Goal: Task Accomplishment & Management: Use online tool/utility

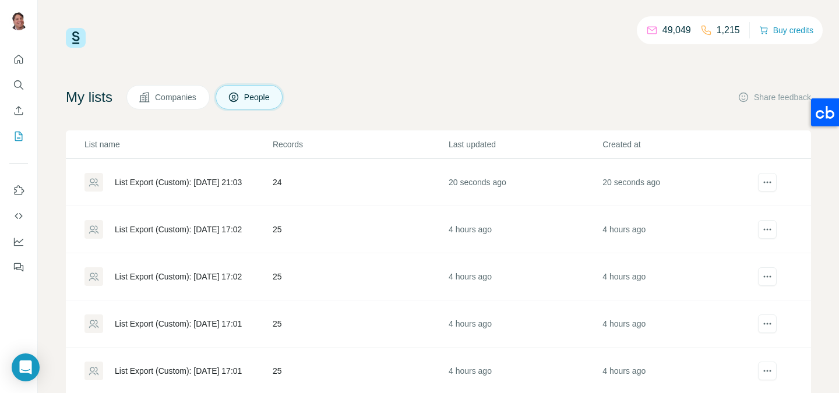
click at [245, 189] on div "List Export (Custom): [DATE] 21:03" at bounding box center [177, 182] width 187 height 19
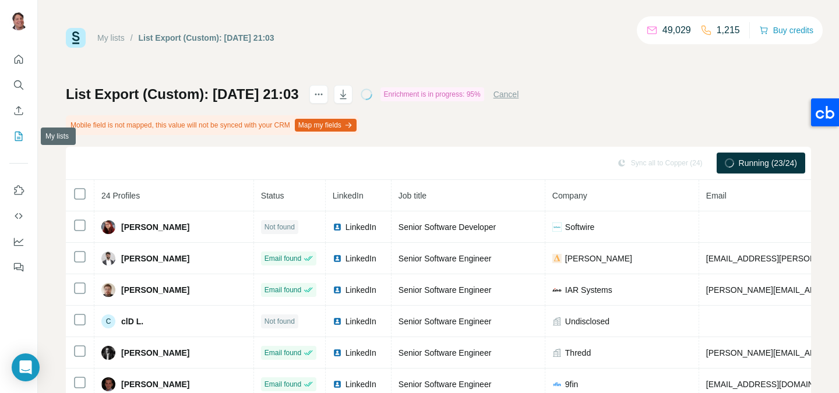
click at [20, 142] on icon "My lists" at bounding box center [19, 136] width 12 height 12
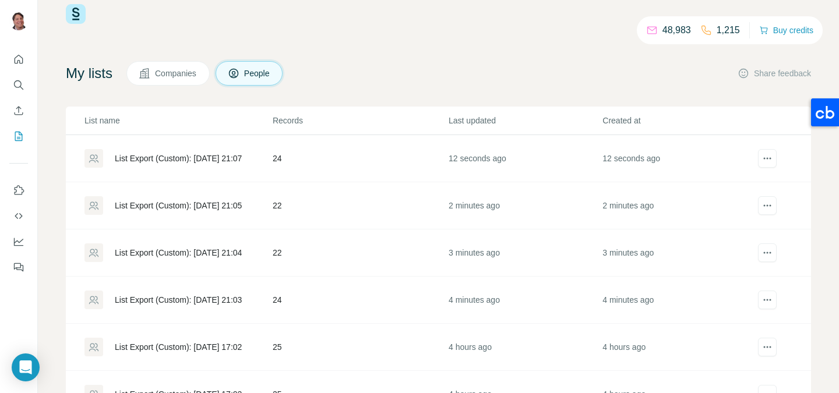
scroll to position [27, 0]
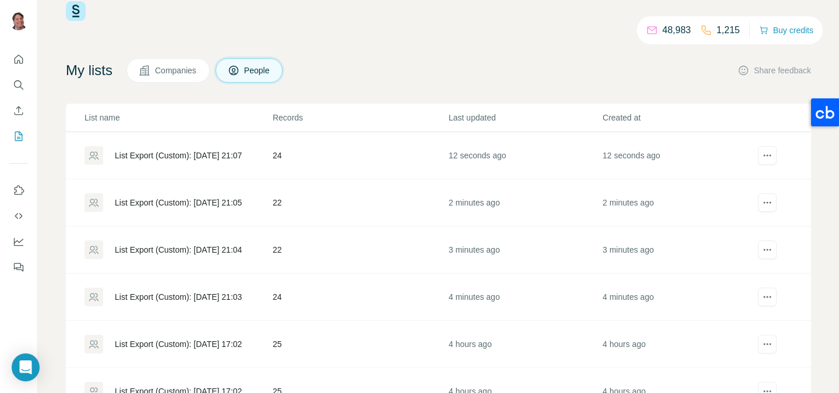
click at [315, 161] on td "24" at bounding box center [360, 155] width 176 height 47
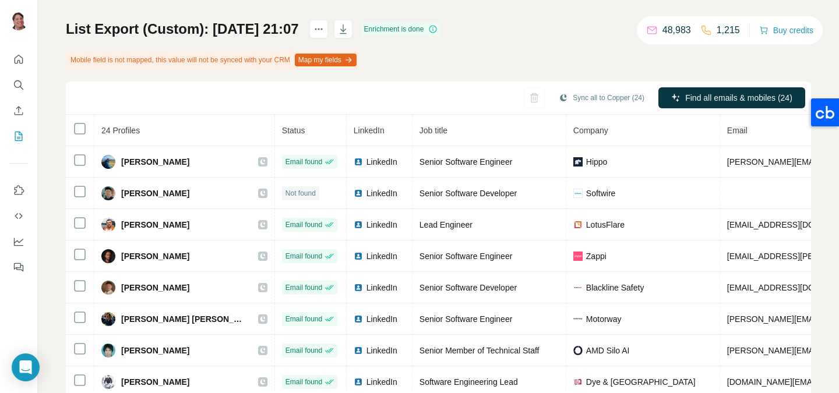
scroll to position [52, 0]
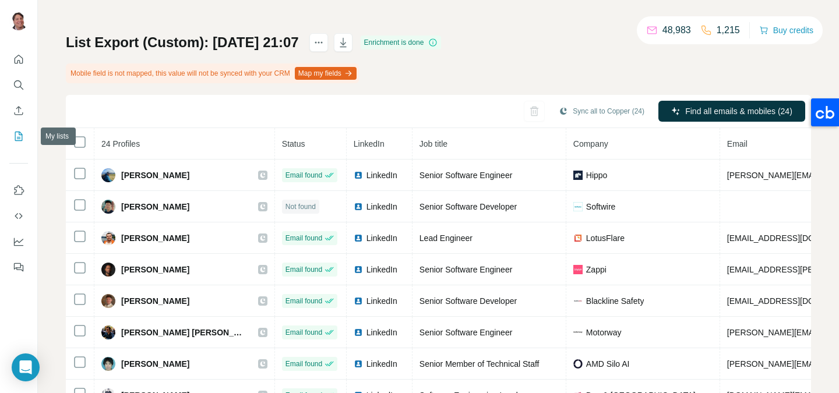
click at [15, 136] on icon "My lists" at bounding box center [19, 136] width 8 height 9
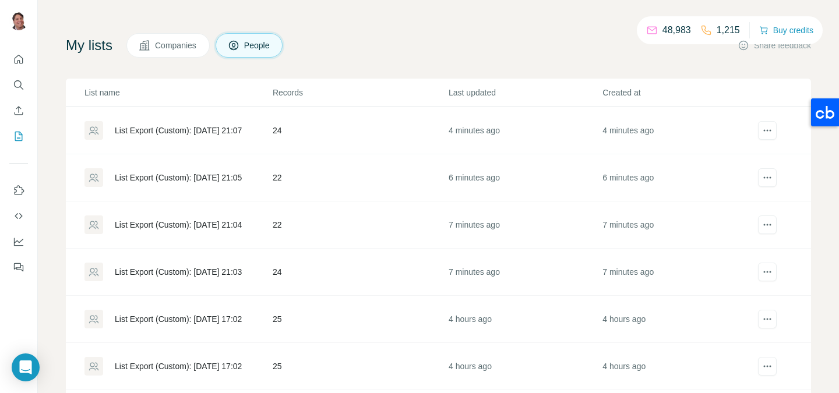
click at [312, 179] on td "22" at bounding box center [360, 177] width 176 height 47
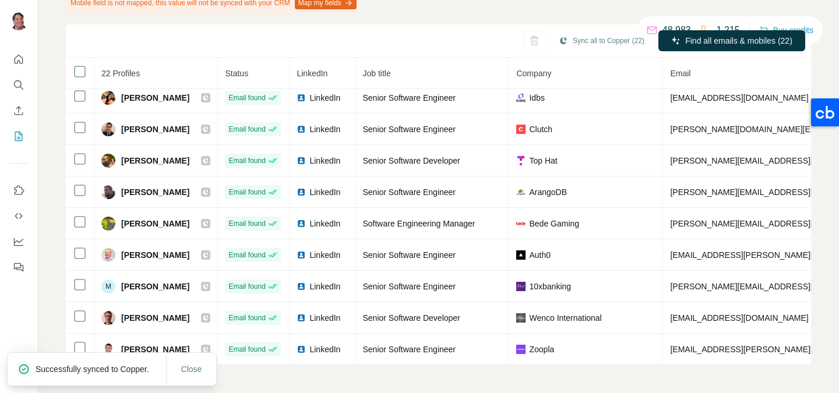
scroll to position [416, 0]
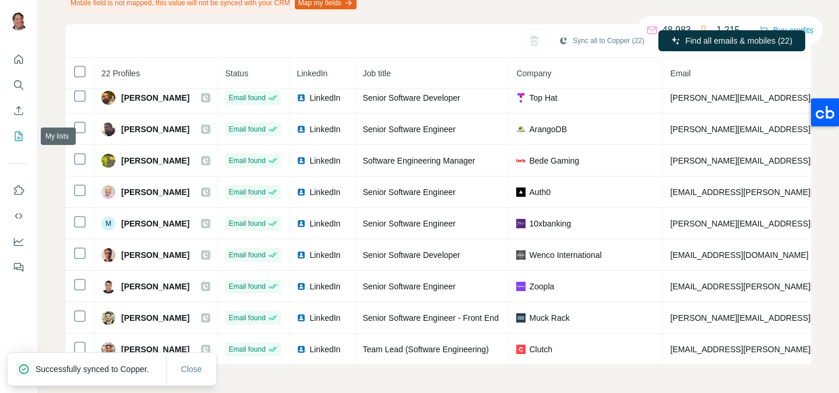
click at [23, 136] on icon "My lists" at bounding box center [19, 136] width 12 height 12
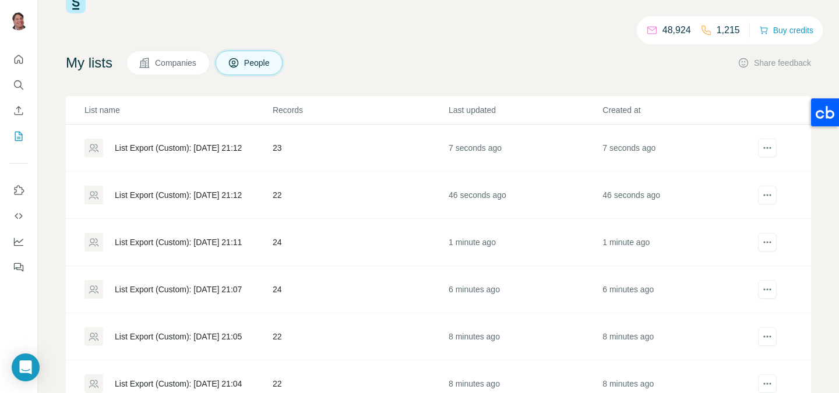
scroll to position [36, 0]
click at [241, 144] on div "List Export (Custom): [DATE] 21:12" at bounding box center [178, 147] width 127 height 12
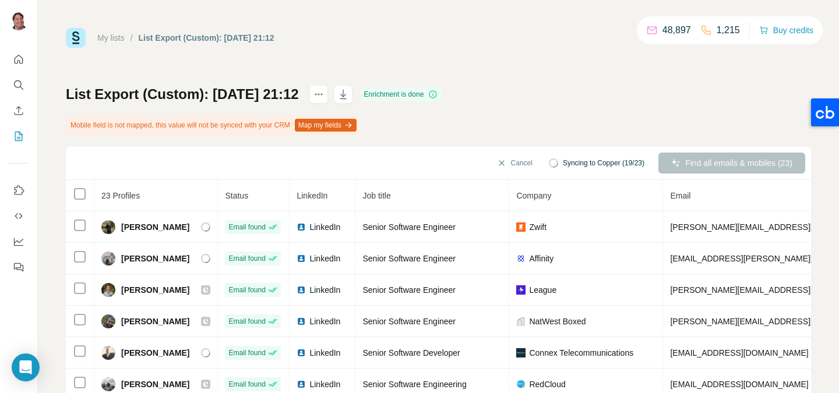
click at [485, 65] on div "My lists / List Export (Custom): 07/09/2025 21:12 48,897 1,215 Buy credits List…" at bounding box center [438, 258] width 745 height 460
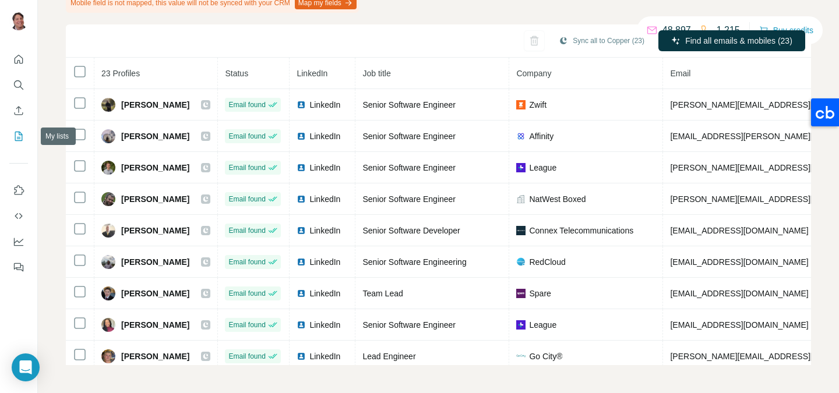
click at [22, 137] on icon "My lists" at bounding box center [19, 136] width 8 height 9
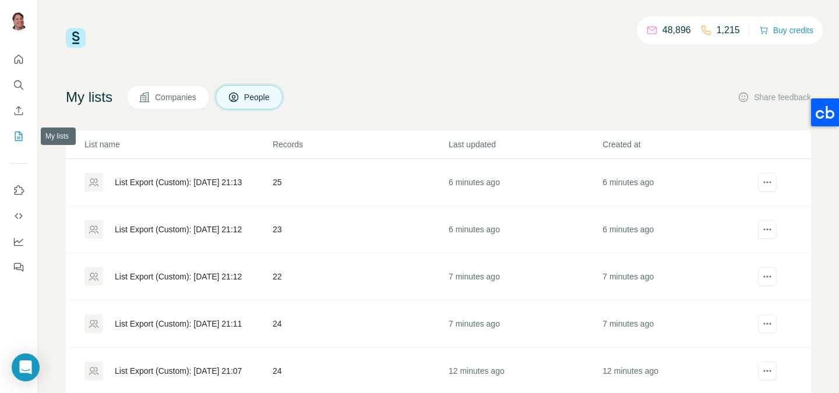
click at [16, 139] on icon "My lists" at bounding box center [19, 136] width 12 height 12
click at [21, 142] on icon "My lists" at bounding box center [19, 136] width 12 height 12
click at [415, 187] on td "25" at bounding box center [360, 182] width 176 height 47
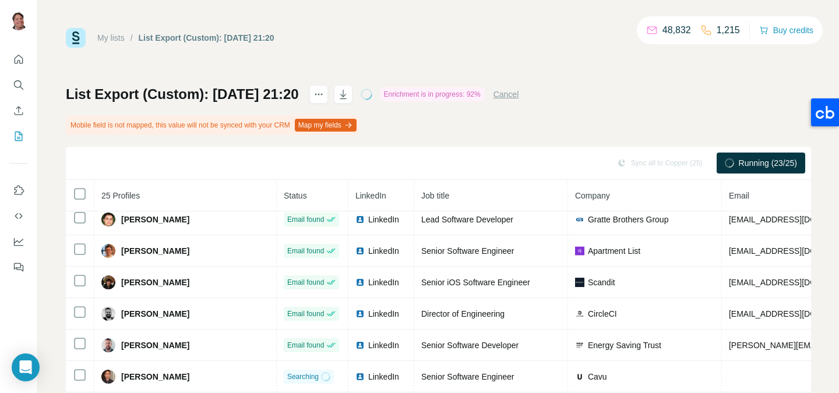
scroll to position [510, 0]
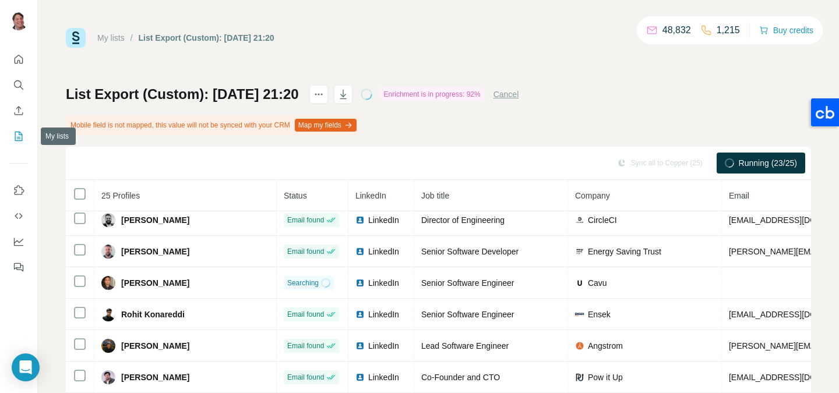
click at [15, 139] on icon "My lists" at bounding box center [19, 136] width 8 height 9
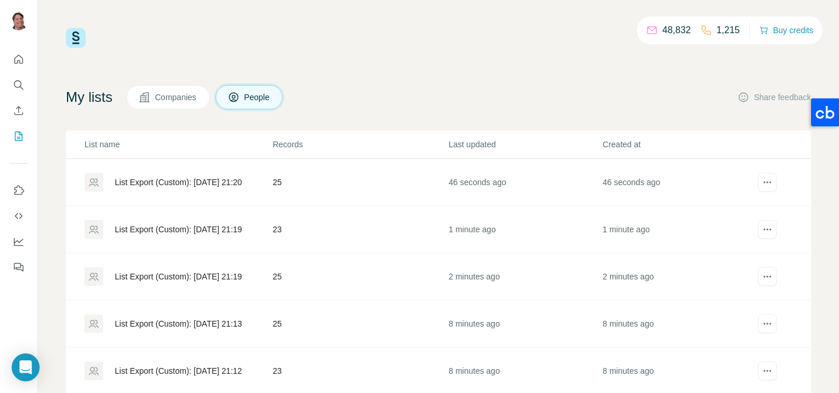
click at [343, 246] on td "23" at bounding box center [360, 229] width 176 height 47
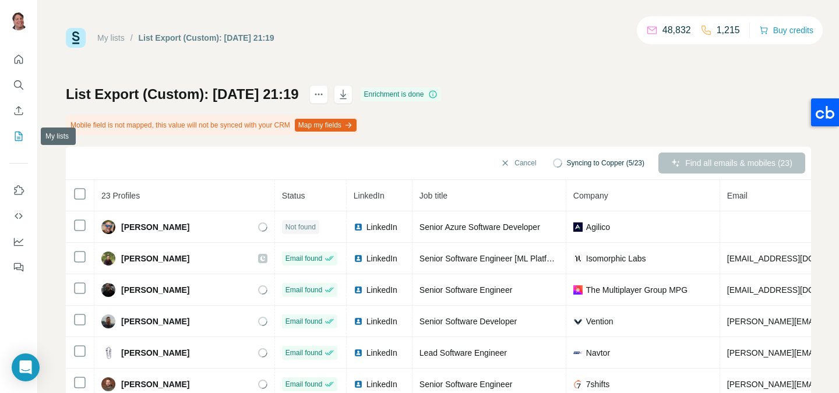
click at [23, 130] on icon "My lists" at bounding box center [19, 136] width 12 height 12
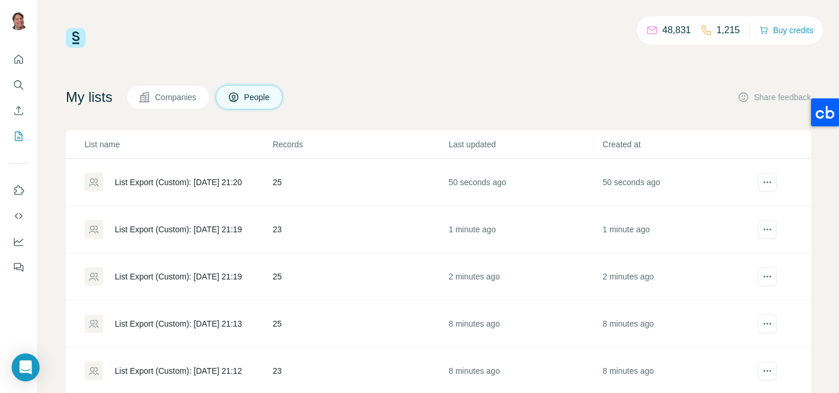
click at [359, 175] on td "25" at bounding box center [360, 182] width 176 height 47
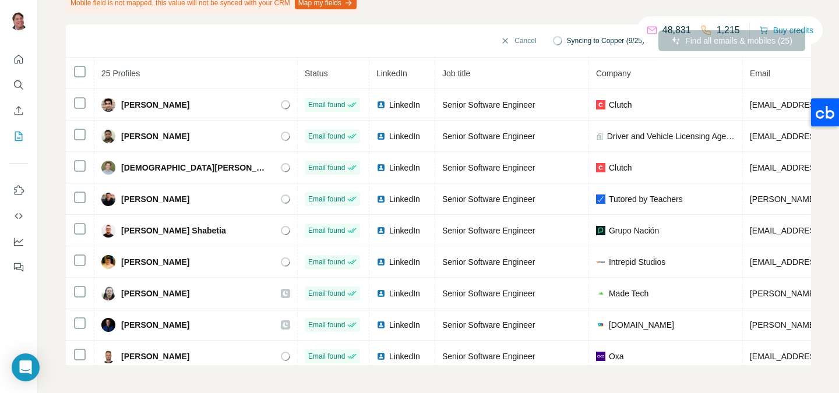
click at [17, 140] on icon "My lists" at bounding box center [19, 136] width 12 height 12
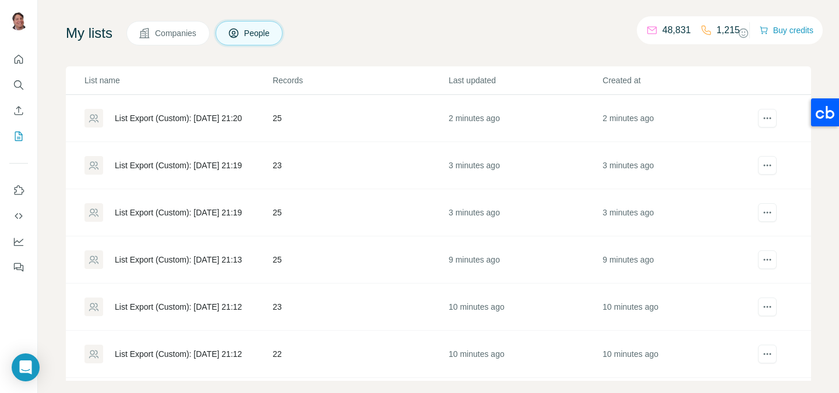
scroll to position [63, 0]
click at [218, 171] on div "List Export (Custom): [DATE] 21:19" at bounding box center [178, 167] width 127 height 12
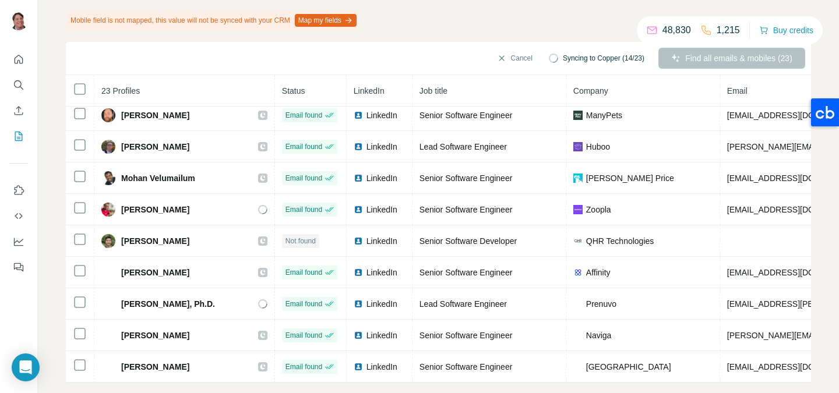
scroll to position [114, 0]
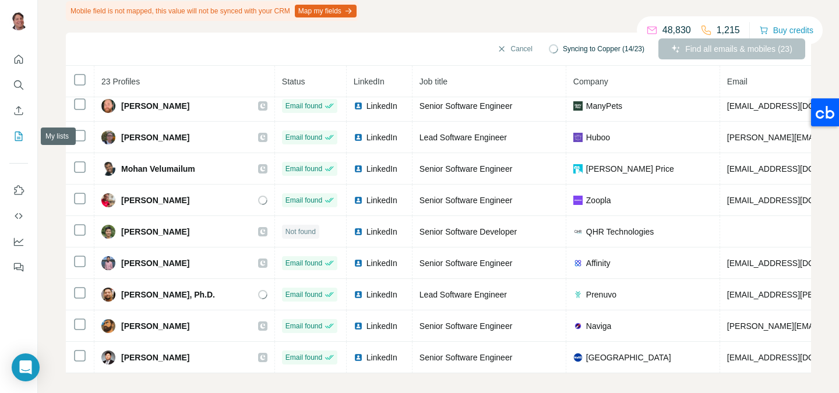
click at [18, 135] on icon "My lists" at bounding box center [19, 136] width 12 height 12
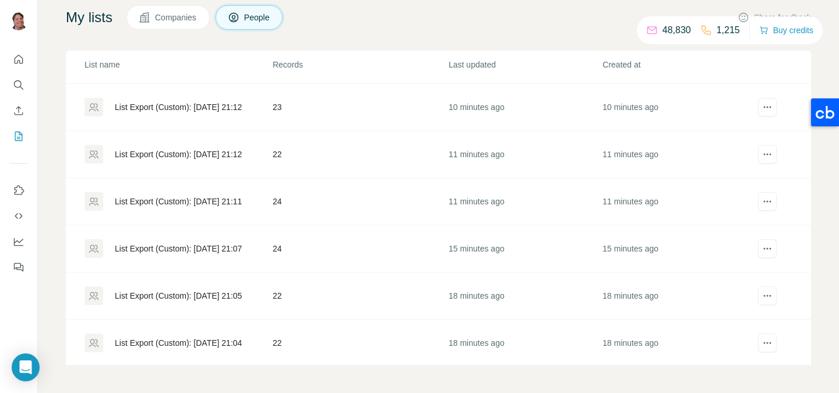
scroll to position [186, 0]
click at [183, 199] on div "List Export (Custom): [DATE] 21:11" at bounding box center [178, 200] width 127 height 12
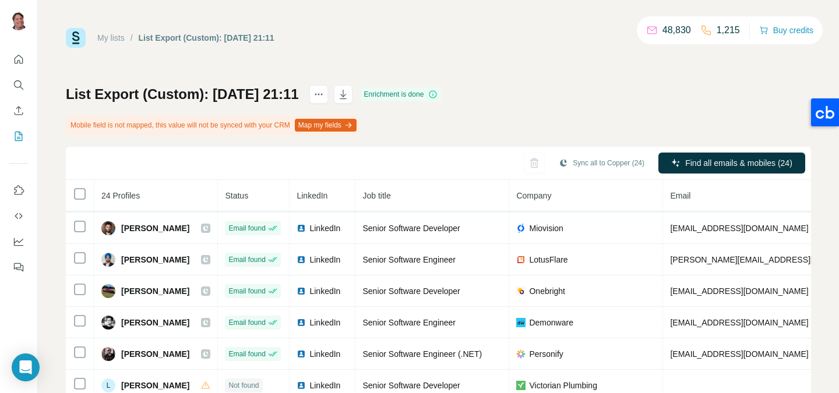
scroll to position [353, 0]
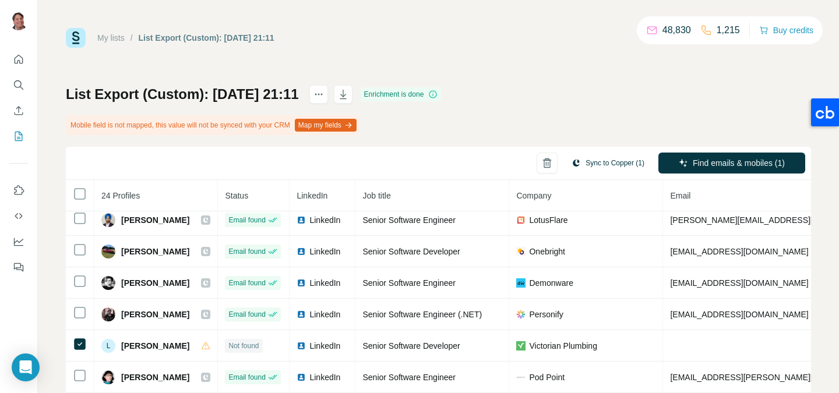
click at [606, 156] on button "Sync to Copper (1)" at bounding box center [607, 162] width 89 height 17
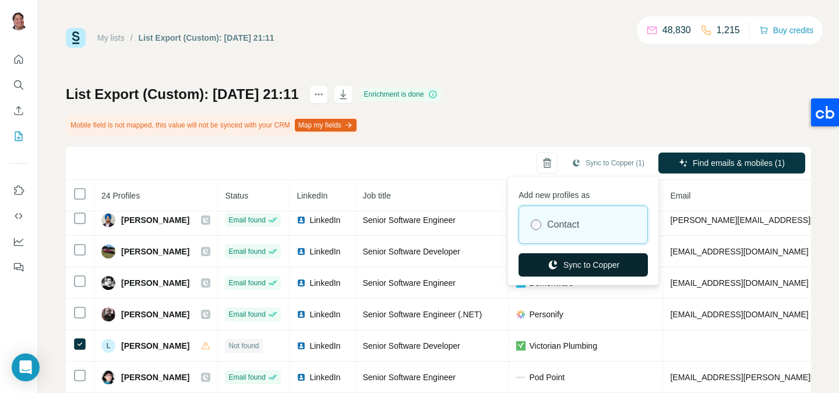
click at [566, 264] on button "Sync to Copper" at bounding box center [582, 264] width 129 height 23
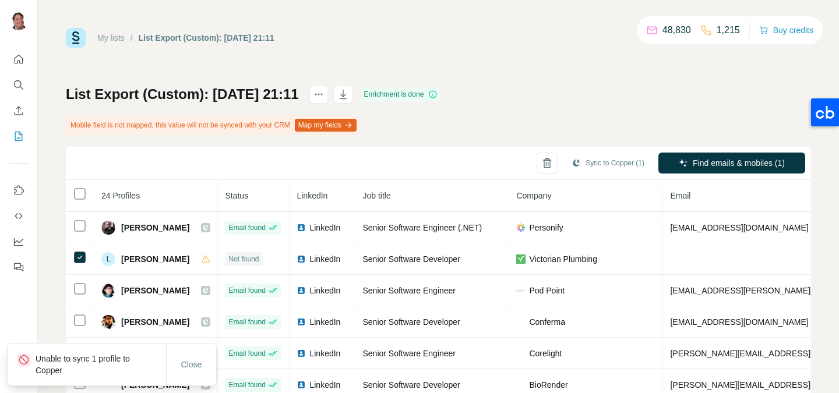
scroll to position [441, 0]
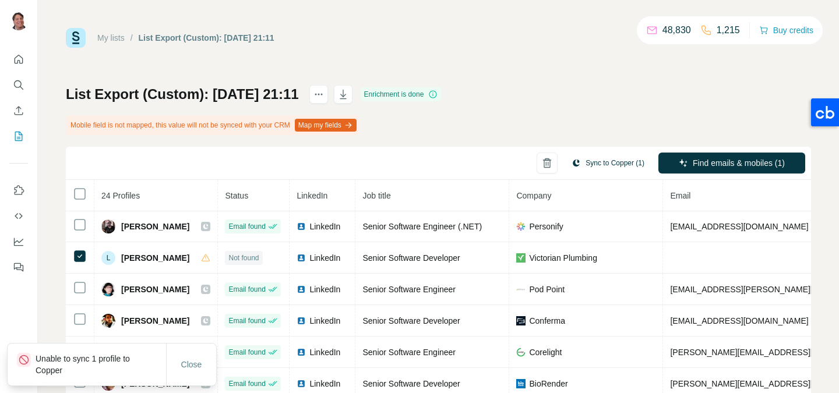
click at [612, 163] on button "Sync to Copper (1)" at bounding box center [607, 162] width 89 height 17
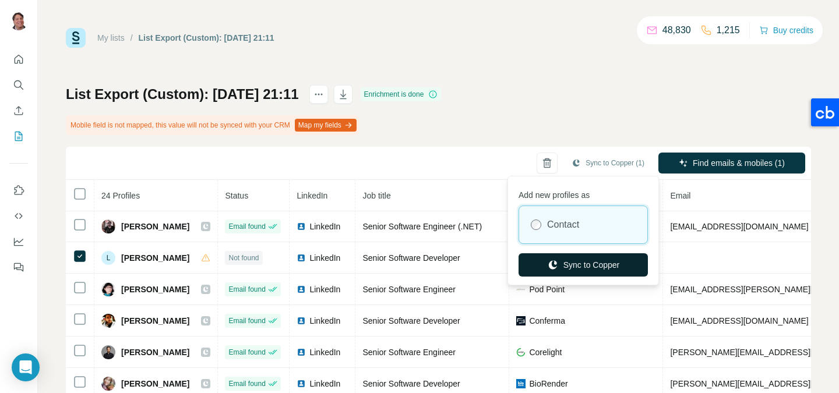
click at [588, 261] on button "Sync to Copper" at bounding box center [582, 264] width 129 height 23
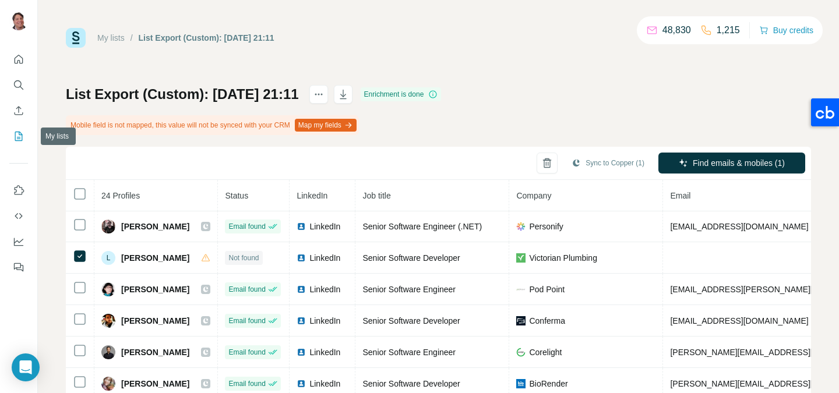
click at [23, 134] on icon "My lists" at bounding box center [19, 136] width 12 height 12
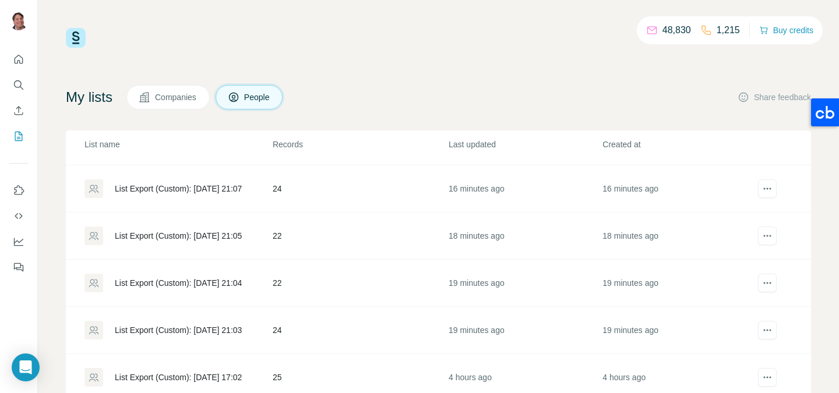
scroll to position [314, 0]
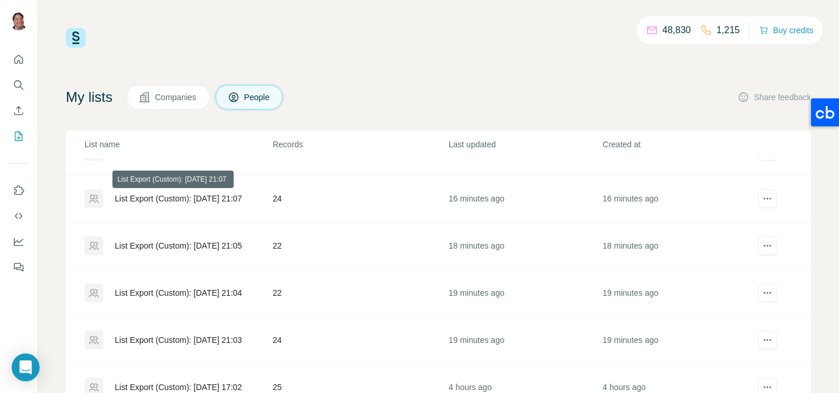
click at [221, 196] on div "List Export (Custom): [DATE] 21:07" at bounding box center [178, 199] width 127 height 12
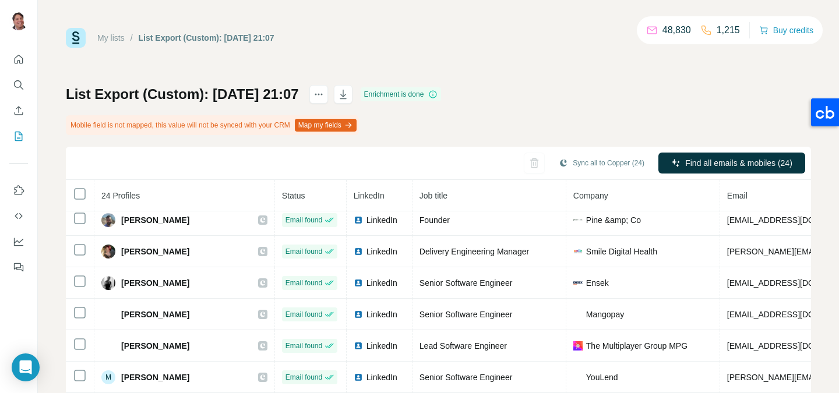
scroll to position [122, 0]
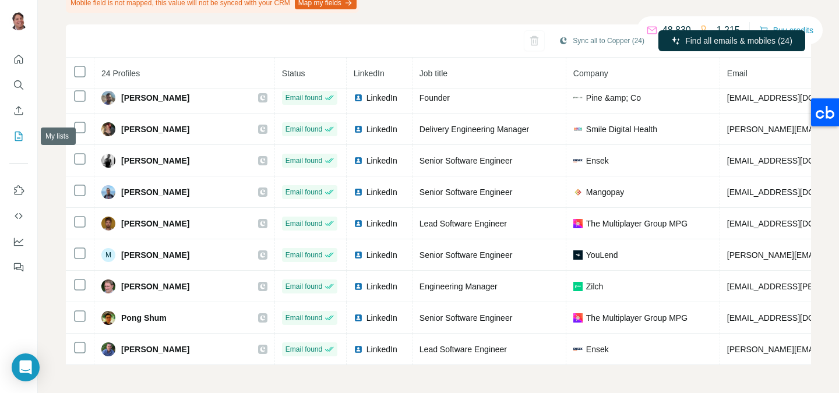
click at [20, 135] on icon "My lists" at bounding box center [19, 136] width 12 height 12
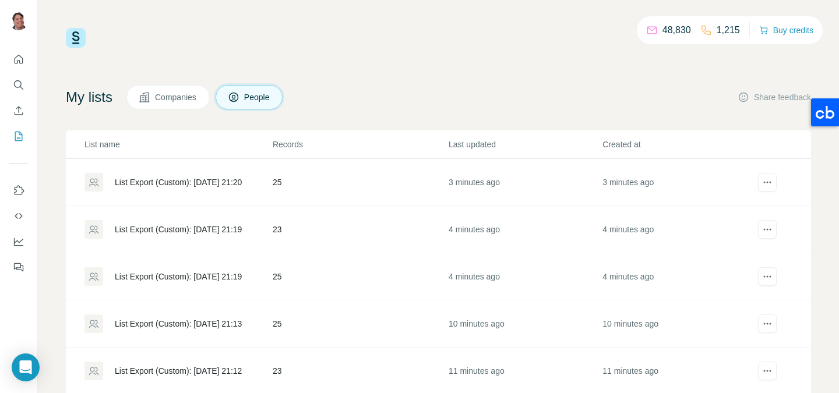
click at [217, 271] on div "List Export (Custom): [DATE] 21:19" at bounding box center [178, 277] width 127 height 12
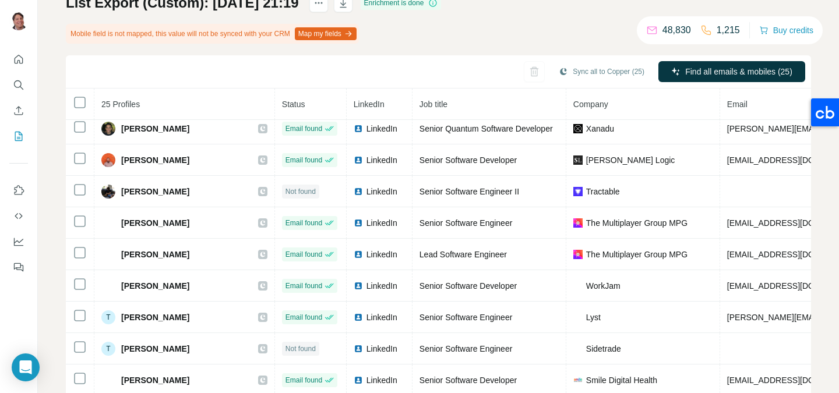
scroll to position [122, 0]
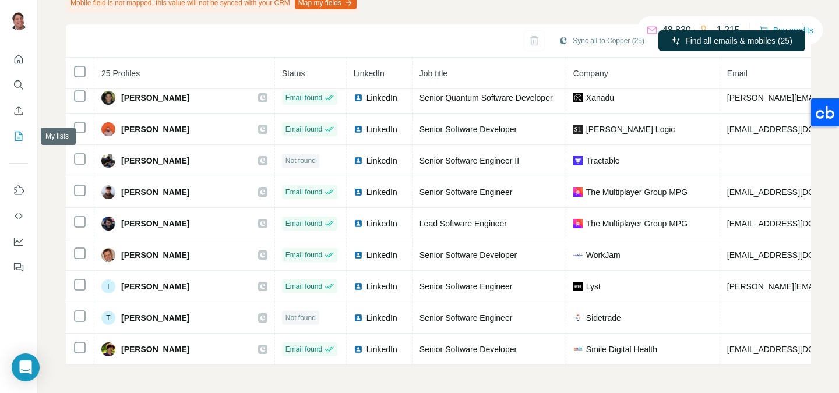
click at [26, 126] on button "My lists" at bounding box center [18, 136] width 19 height 21
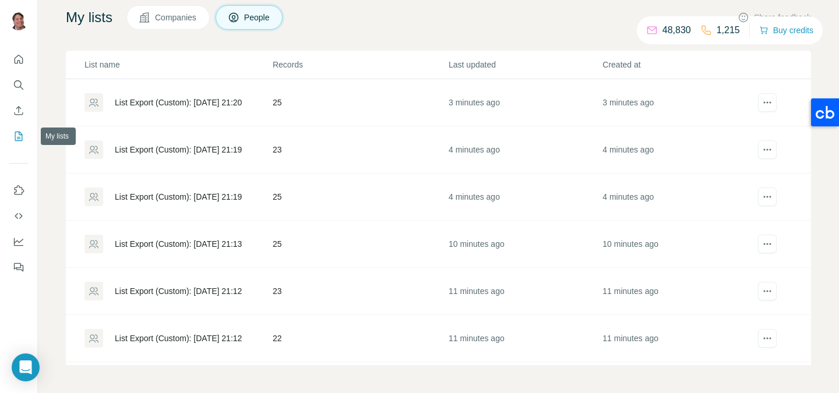
scroll to position [80, 0]
drag, startPoint x: 211, startPoint y: 270, endPoint x: 218, endPoint y: 257, distance: 14.9
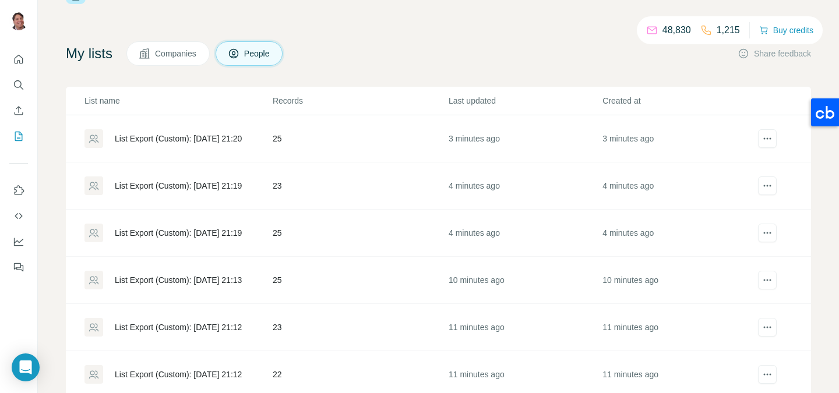
scroll to position [56, 0]
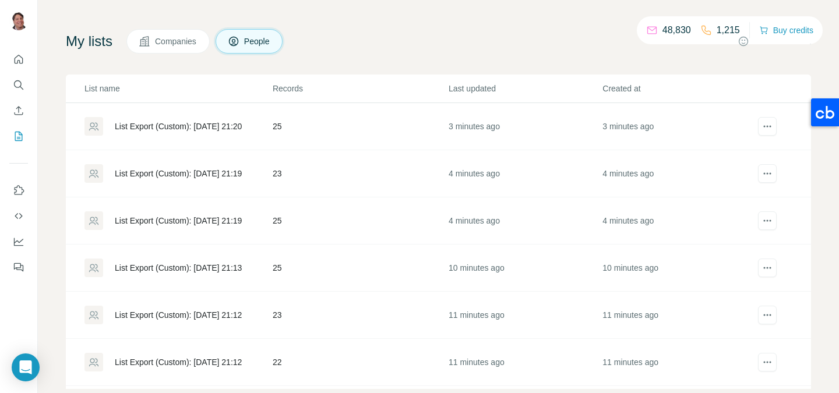
click at [238, 273] on div "List Export (Custom): [DATE] 21:13" at bounding box center [178, 268] width 127 height 12
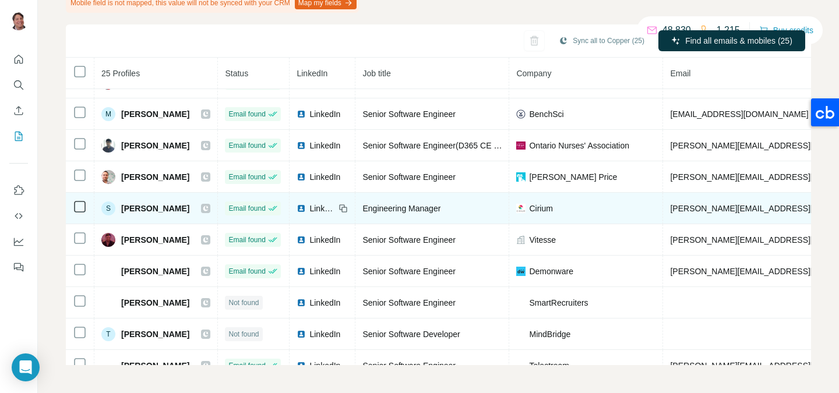
scroll to position [510, 0]
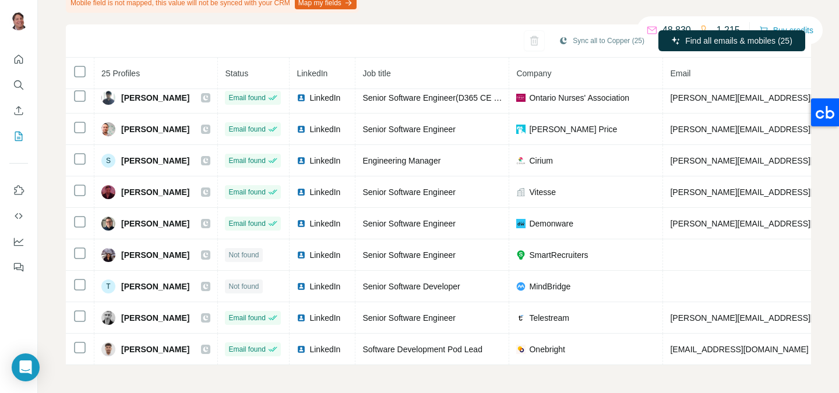
click at [15, 139] on icon "My lists" at bounding box center [19, 136] width 12 height 12
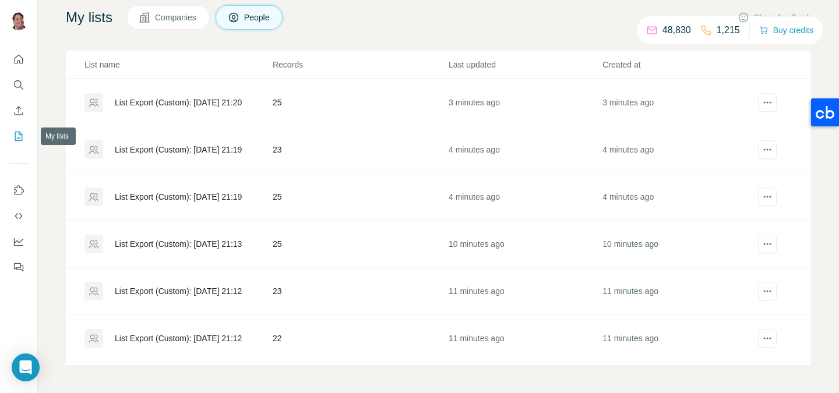
scroll to position [80, 0]
click at [242, 304] on td "List Export (Custom): [DATE] 21:12" at bounding box center [169, 291] width 206 height 47
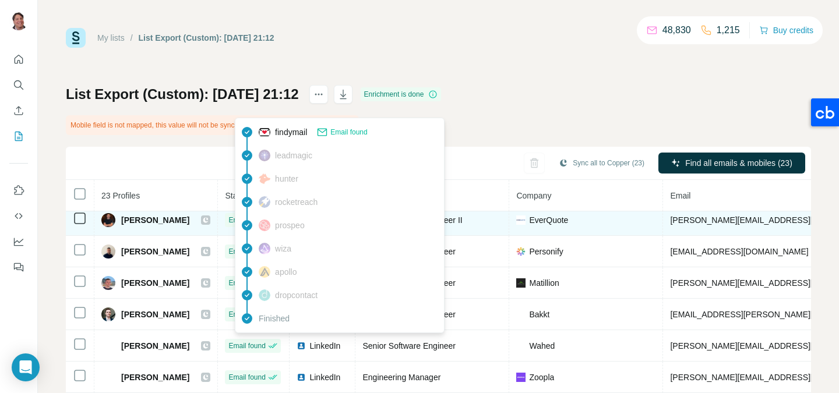
scroll to position [122, 0]
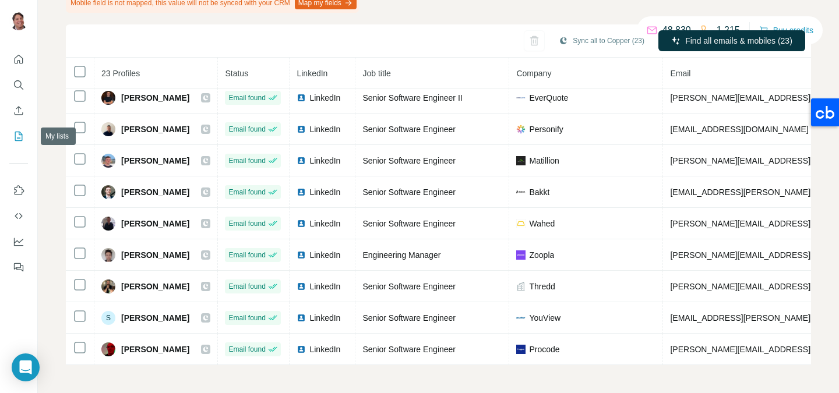
click at [18, 128] on button "My lists" at bounding box center [18, 136] width 19 height 21
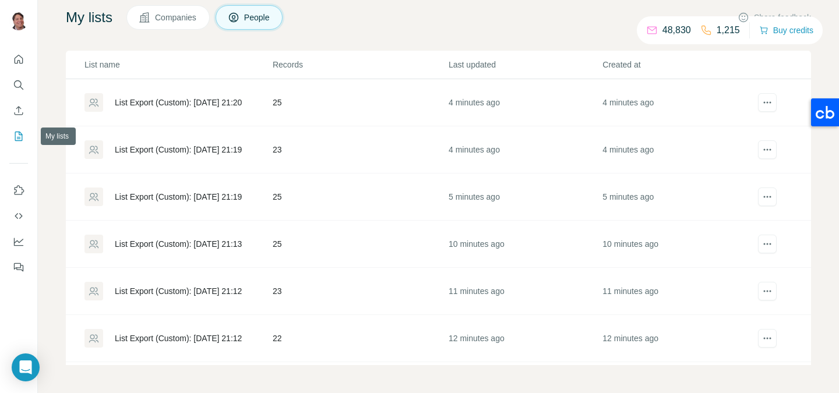
scroll to position [80, 0]
click at [288, 343] on td "22" at bounding box center [360, 338] width 176 height 47
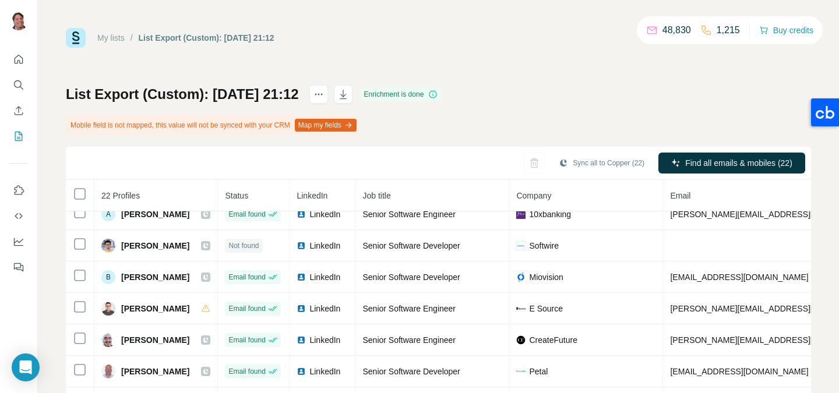
scroll to position [59, 0]
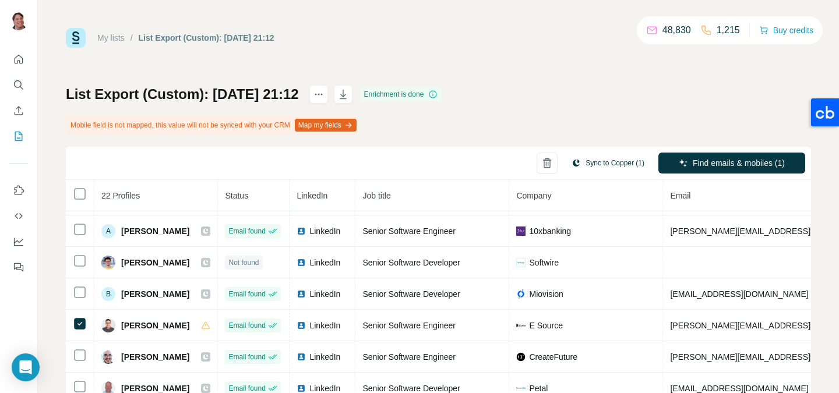
click at [598, 168] on button "Sync to Copper (1)" at bounding box center [607, 162] width 89 height 17
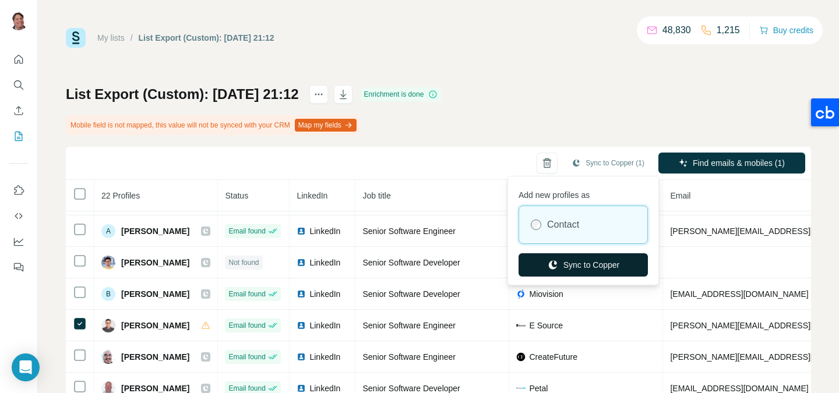
click at [571, 255] on button "Sync to Copper" at bounding box center [582, 264] width 129 height 23
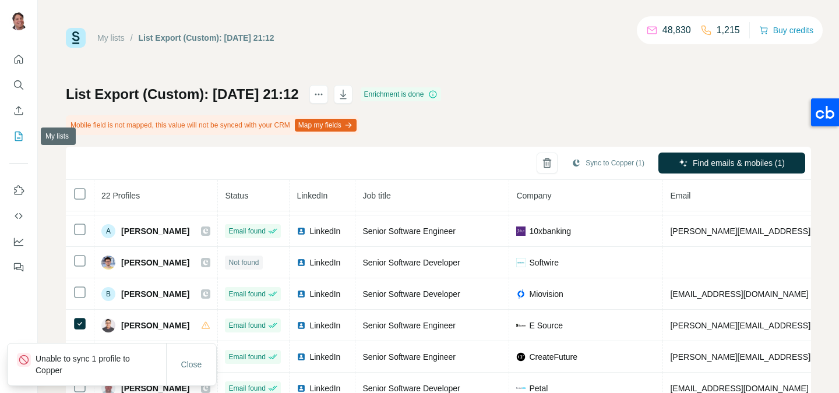
click at [24, 133] on button "My lists" at bounding box center [18, 136] width 19 height 21
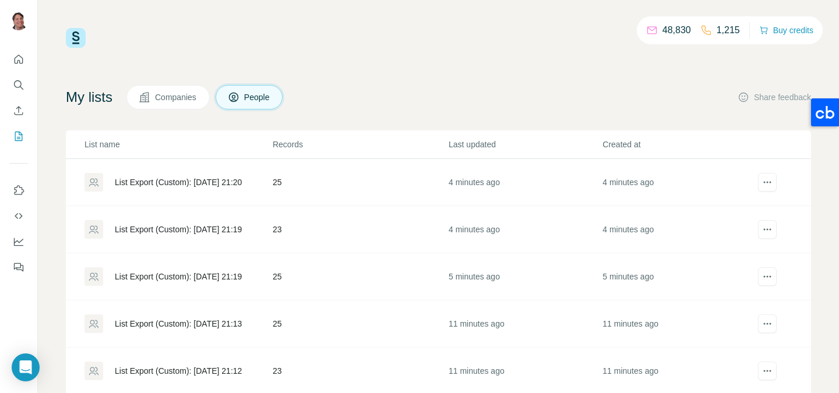
click at [246, 188] on div "List Export (Custom): [DATE] 21:20" at bounding box center [177, 182] width 187 height 19
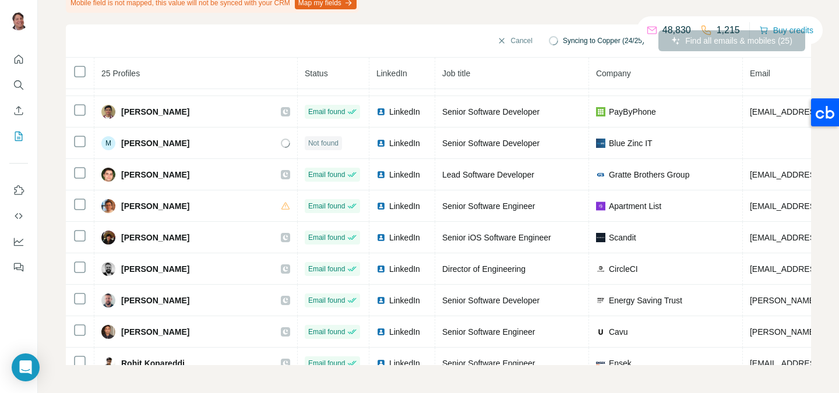
scroll to position [341, 0]
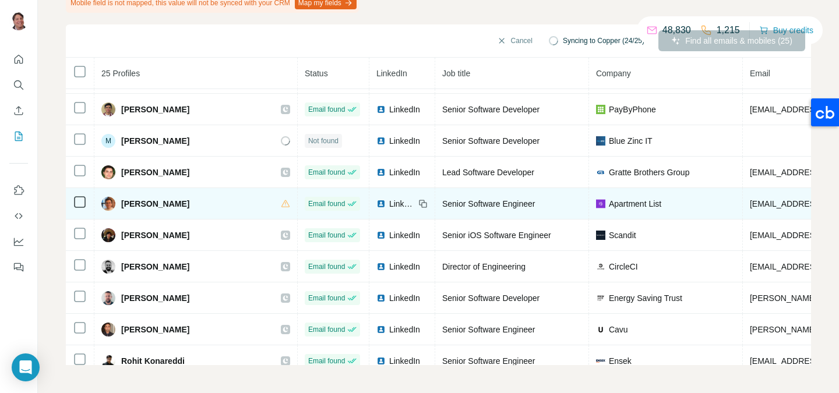
click at [73, 200] on icon at bounding box center [80, 202] width 14 height 14
click at [86, 196] on icon at bounding box center [80, 202] width 14 height 14
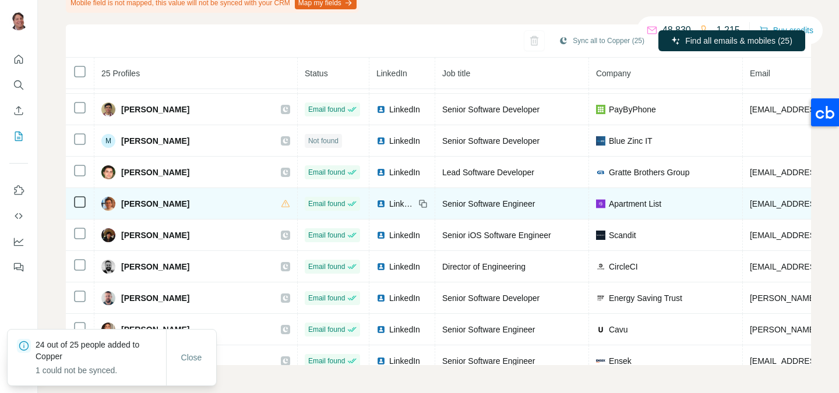
click at [76, 209] on icon at bounding box center [80, 202] width 14 height 14
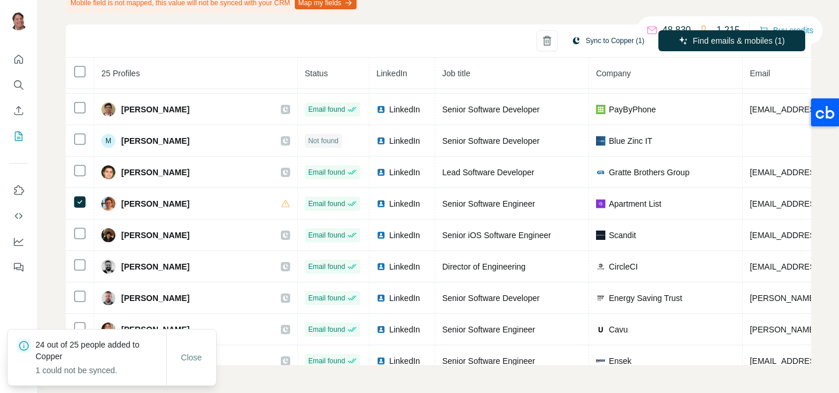
click at [602, 44] on button "Sync to Copper (1)" at bounding box center [607, 40] width 89 height 17
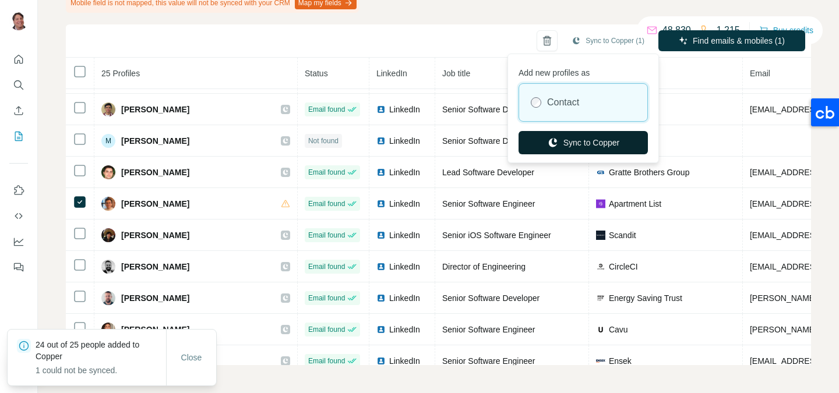
click at [592, 136] on button "Sync to Copper" at bounding box center [582, 142] width 129 height 23
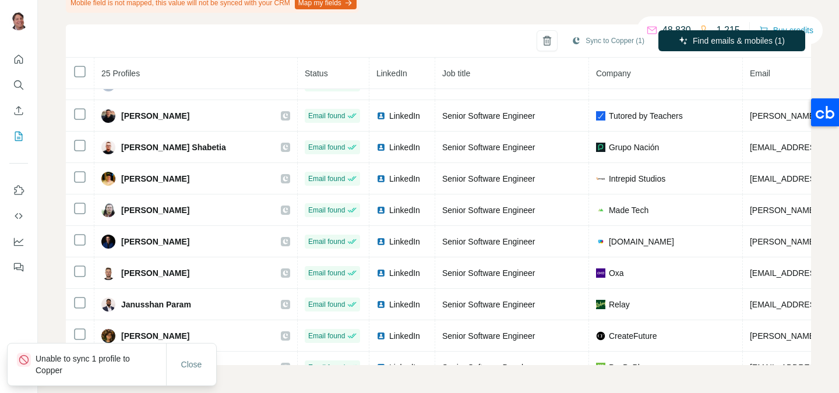
scroll to position [0, 0]
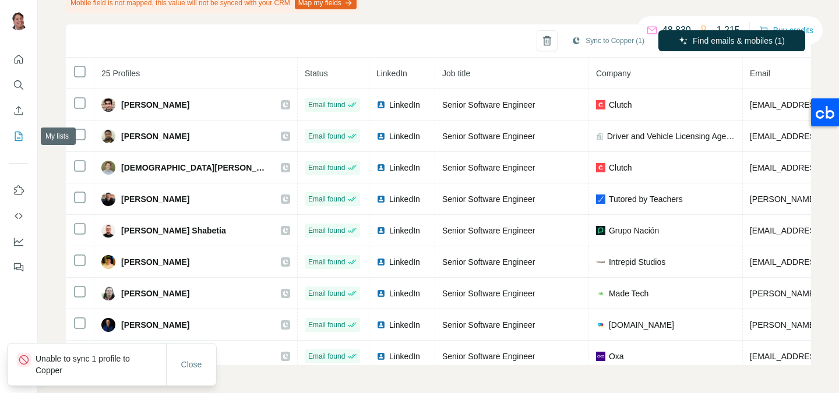
click at [17, 140] on icon "My lists" at bounding box center [19, 136] width 8 height 9
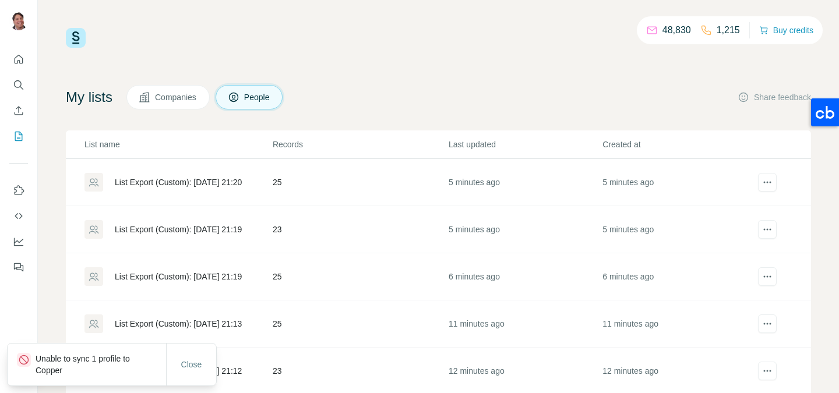
click at [350, 189] on td "25" at bounding box center [360, 182] width 176 height 47
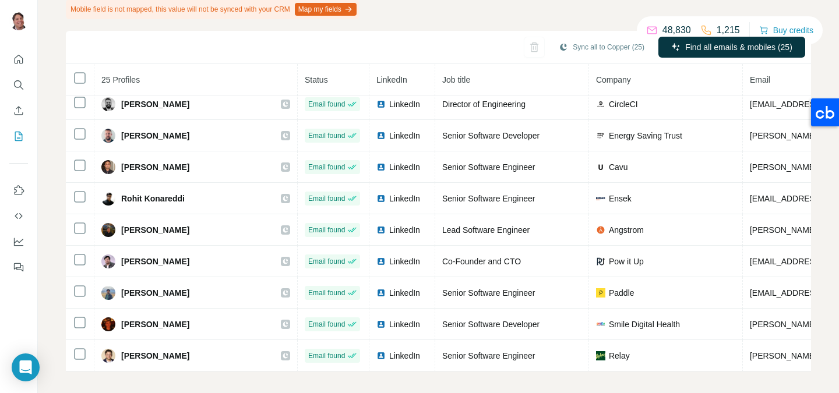
scroll to position [122, 0]
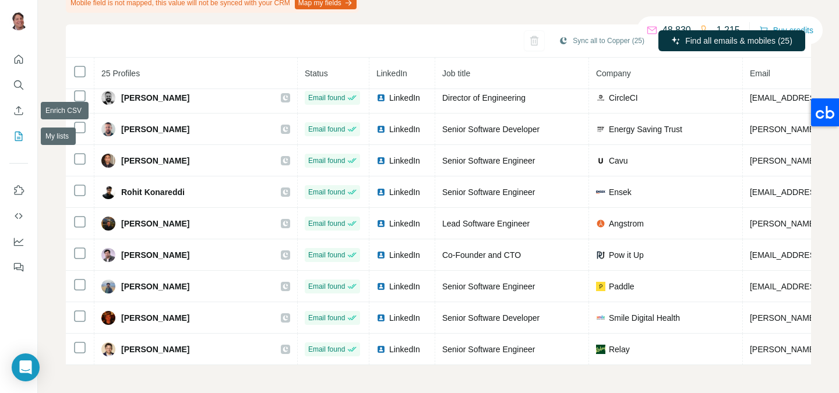
click at [19, 134] on icon "My lists" at bounding box center [19, 136] width 12 height 12
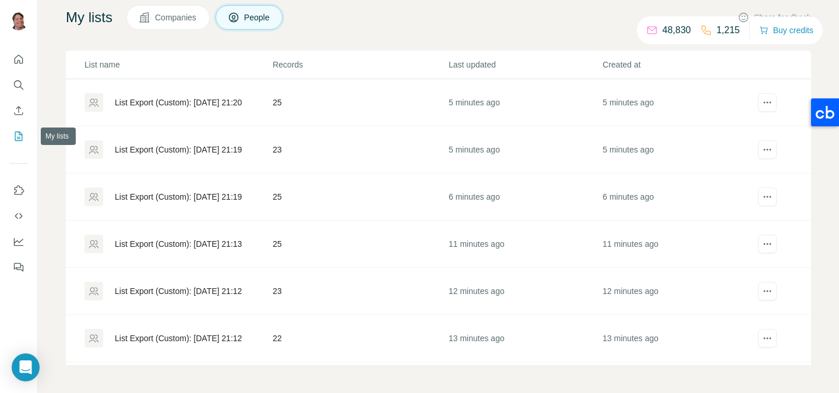
scroll to position [80, 0]
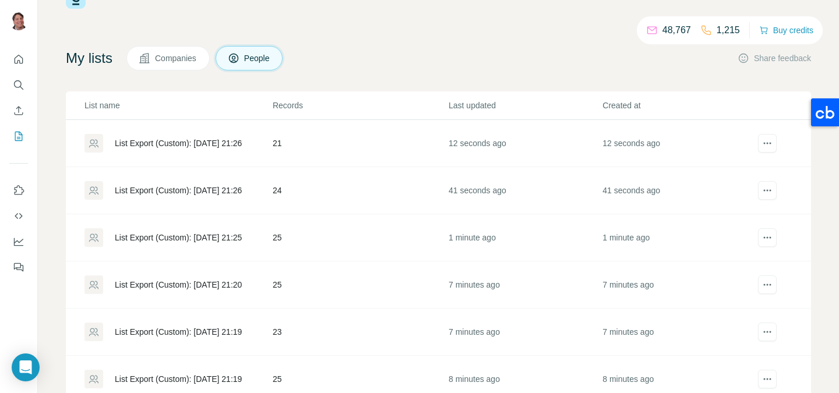
scroll to position [58, 0]
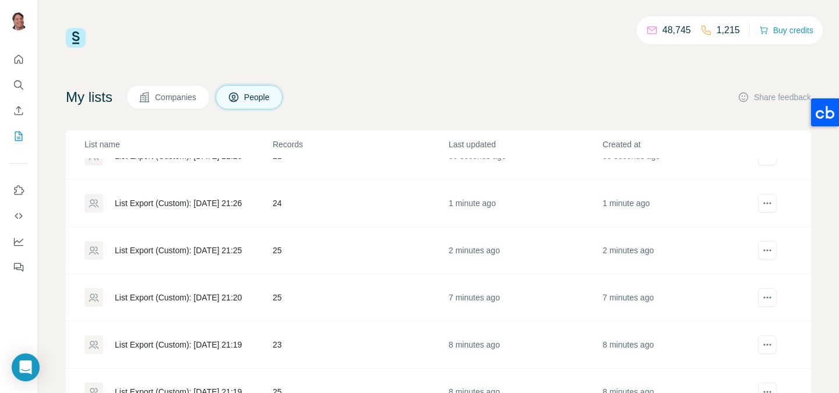
scroll to position [75, 0]
click at [301, 242] on td "25" at bounding box center [360, 249] width 176 height 47
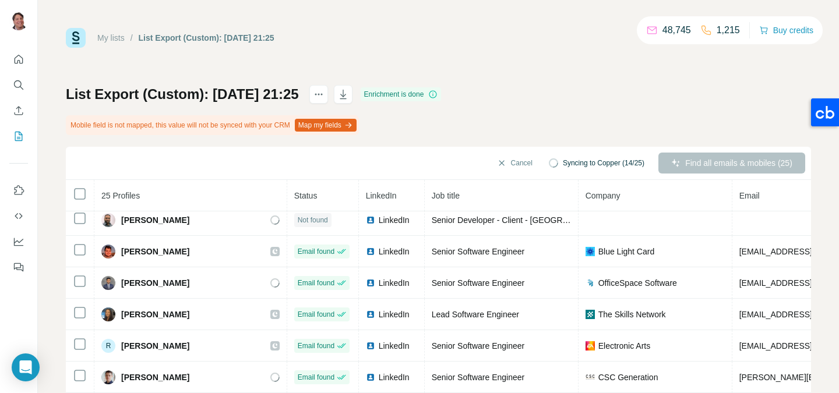
scroll to position [122, 0]
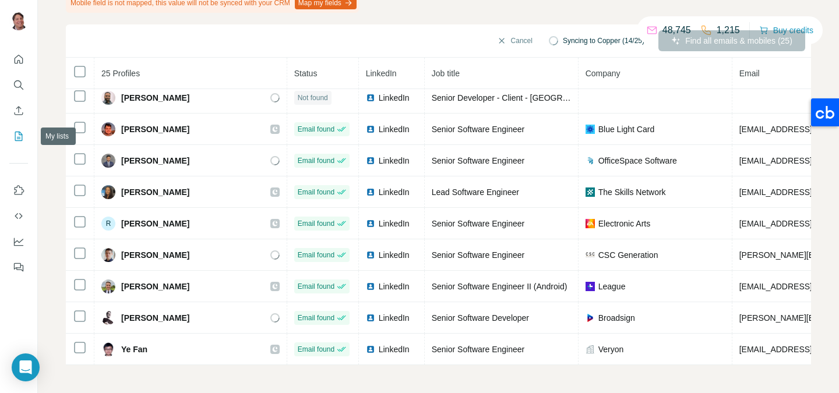
click at [21, 139] on icon "My lists" at bounding box center [19, 136] width 12 height 12
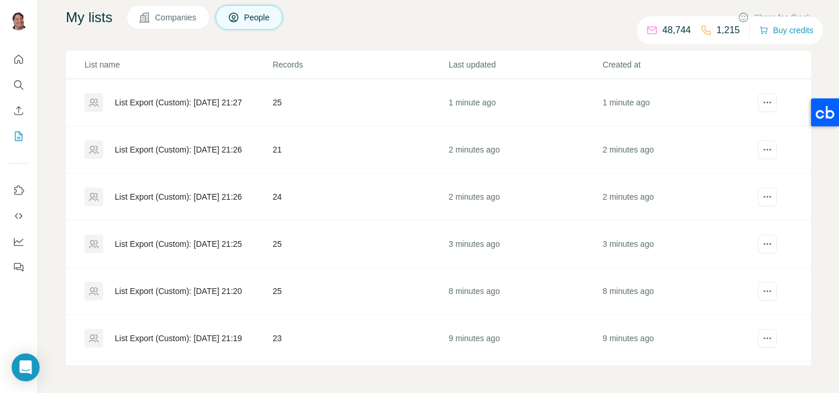
click at [362, 104] on td "25" at bounding box center [360, 102] width 176 height 47
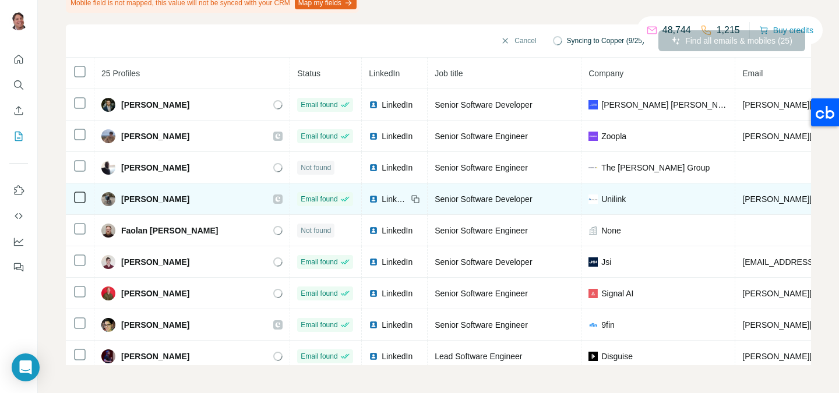
click at [601, 201] on span "Unilink" at bounding box center [613, 199] width 24 height 12
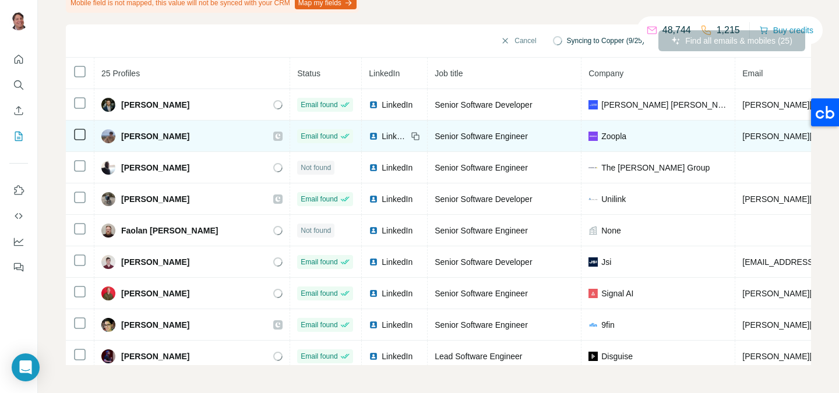
click at [588, 135] on div "Zoopla" at bounding box center [657, 136] width 139 height 12
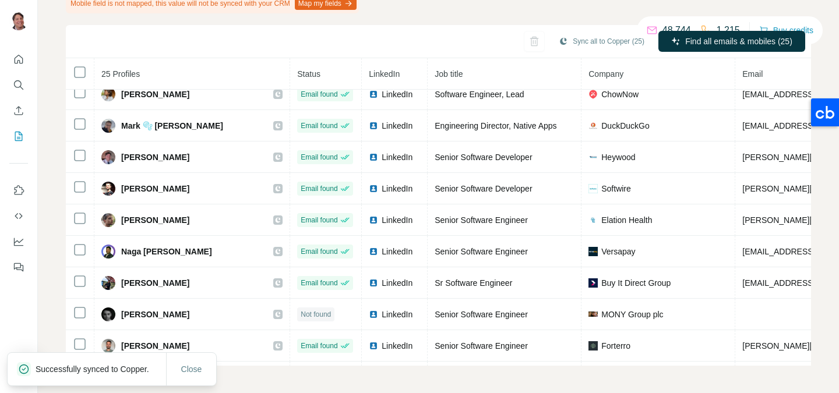
scroll to position [510, 0]
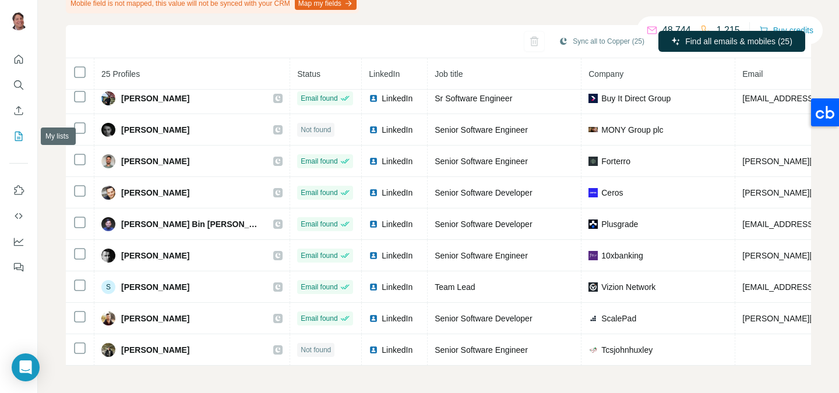
click at [17, 140] on icon "My lists" at bounding box center [19, 136] width 8 height 9
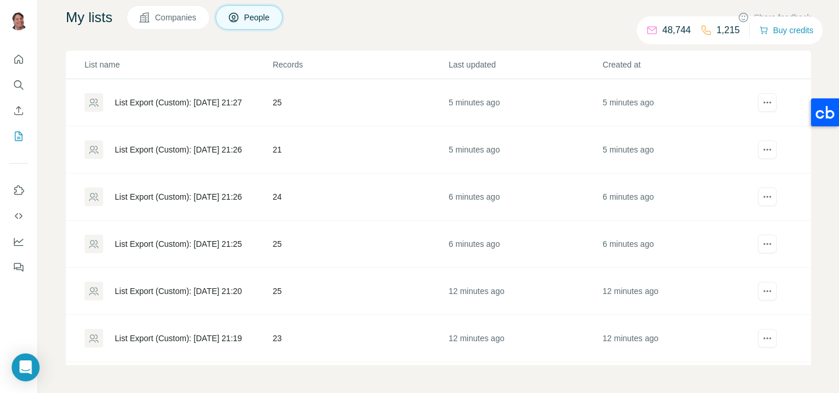
scroll to position [80, 0]
click at [326, 151] on td "21" at bounding box center [360, 149] width 176 height 47
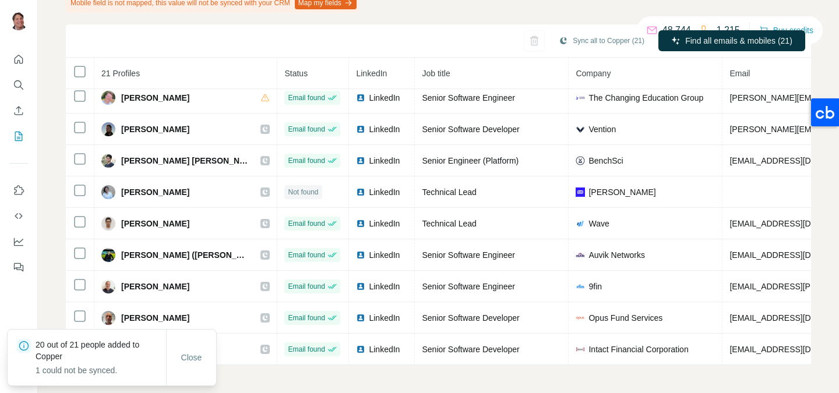
scroll to position [307, 0]
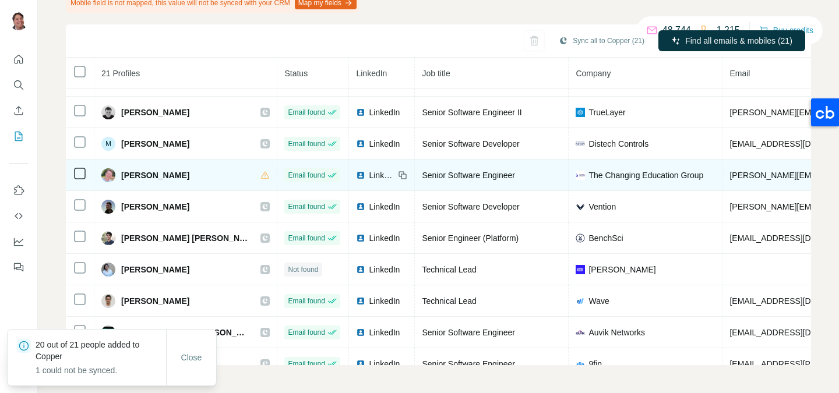
click at [86, 172] on icon at bounding box center [80, 174] width 14 height 14
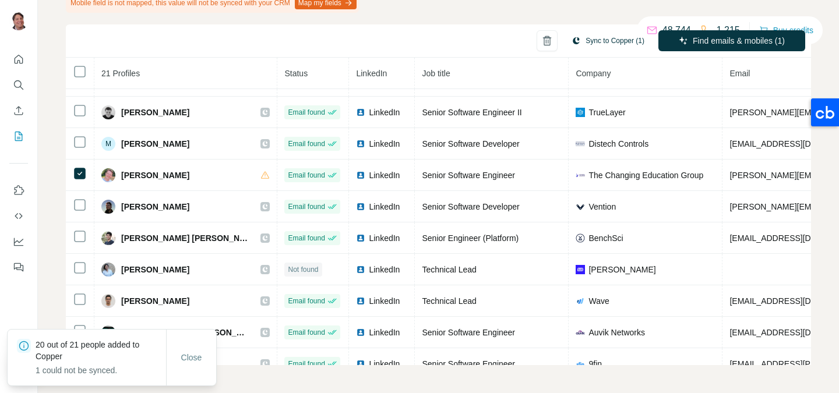
click at [597, 48] on button "Sync to Copper (1)" at bounding box center [607, 40] width 89 height 17
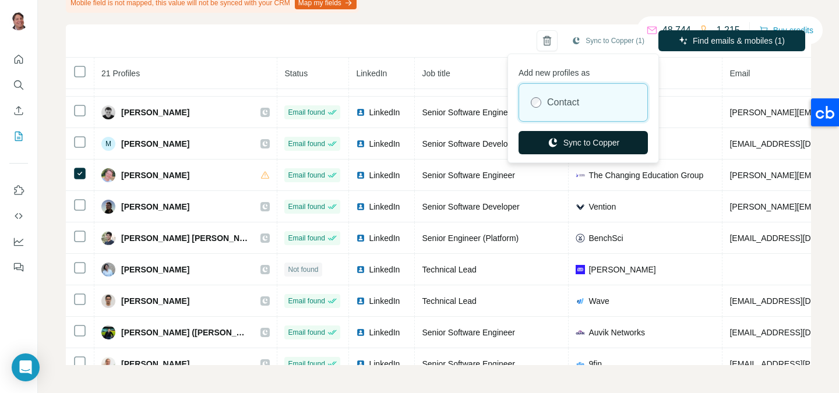
click at [587, 140] on button "Sync to Copper" at bounding box center [582, 142] width 129 height 23
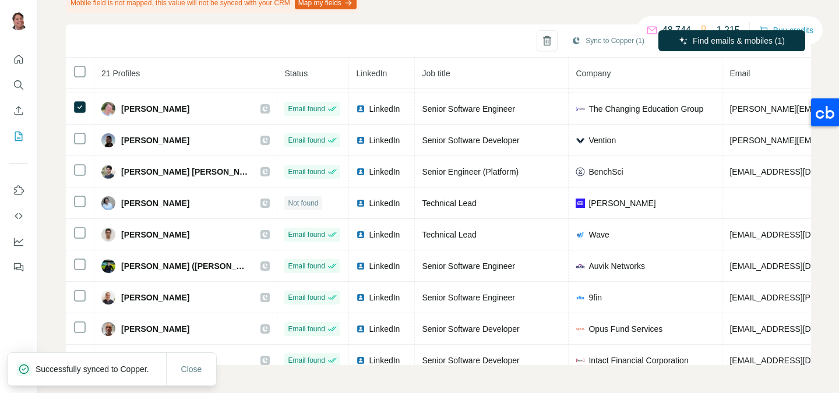
scroll to position [384, 0]
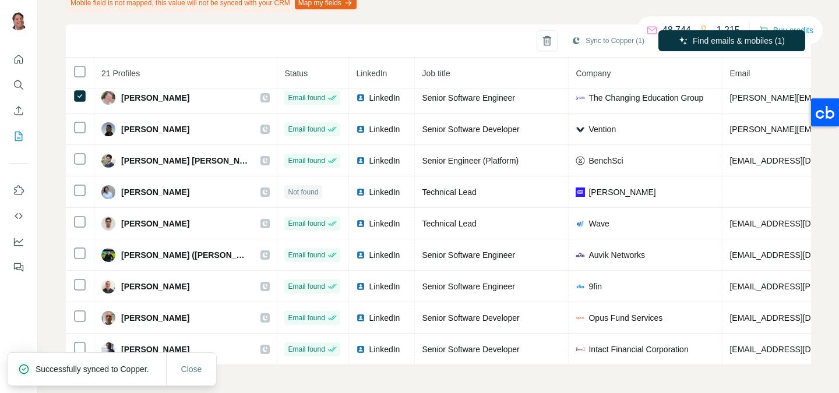
click at [29, 129] on div at bounding box center [18, 160] width 37 height 236
click at [22, 136] on icon "My lists" at bounding box center [19, 136] width 8 height 9
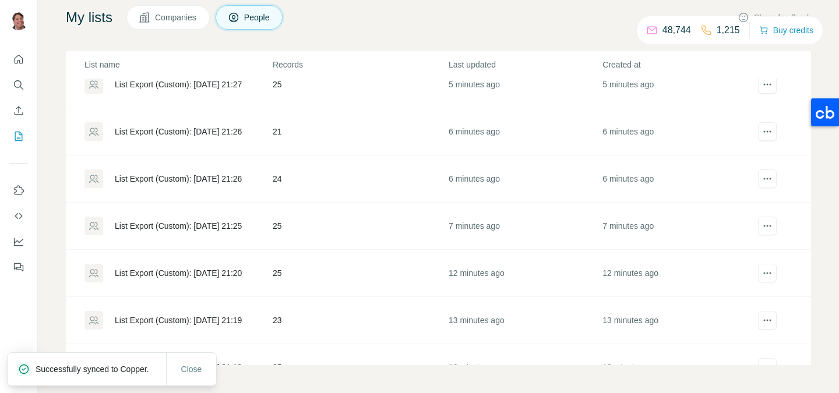
scroll to position [22, 0]
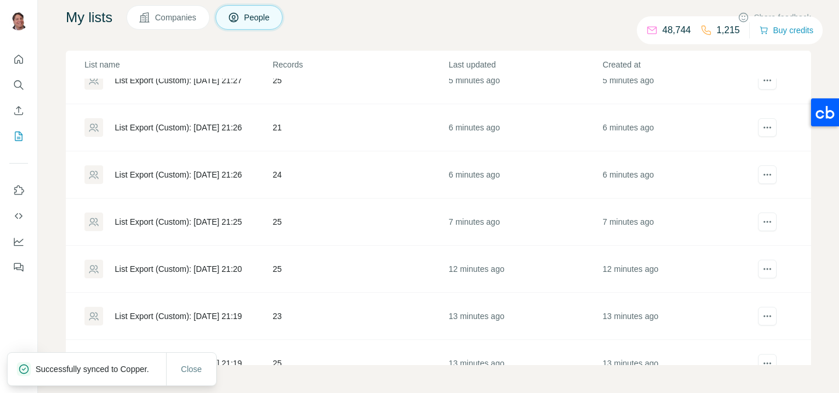
click at [249, 181] on div "List Export (Custom): [DATE] 21:26" at bounding box center [177, 174] width 187 height 19
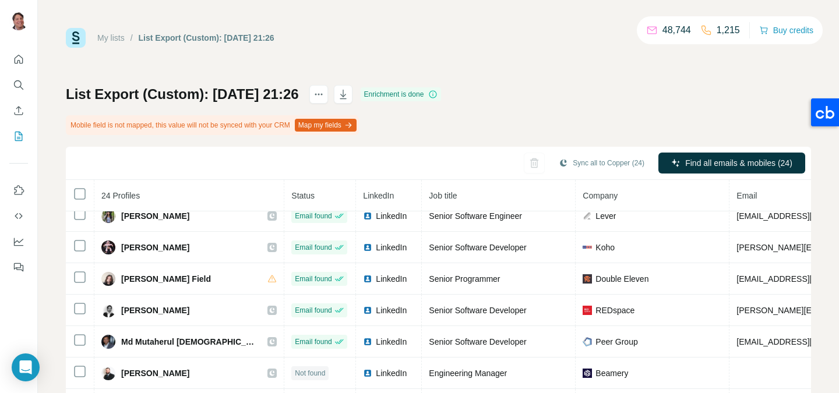
scroll to position [283, 0]
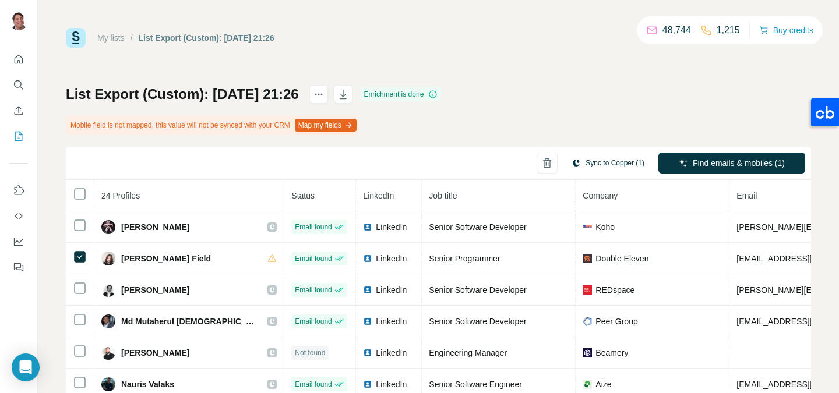
click at [594, 162] on button "Sync to Copper (1)" at bounding box center [607, 162] width 89 height 17
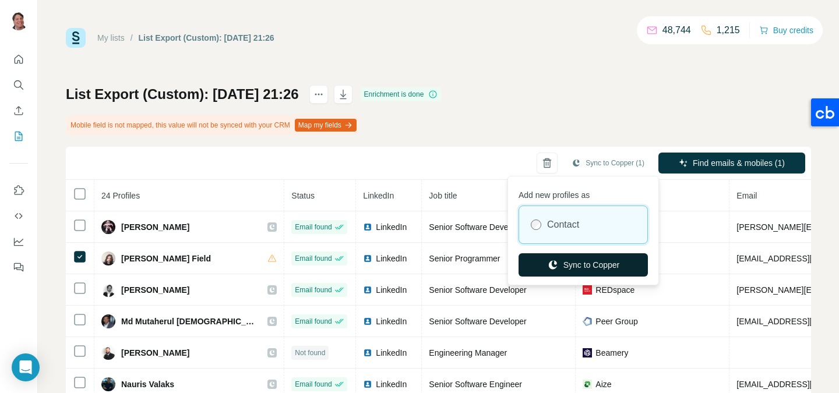
click at [570, 264] on button "Sync to Copper" at bounding box center [582, 264] width 129 height 23
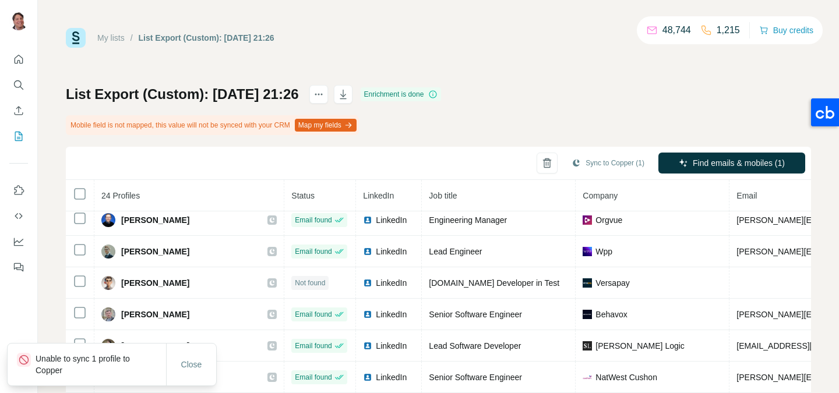
scroll to position [122, 0]
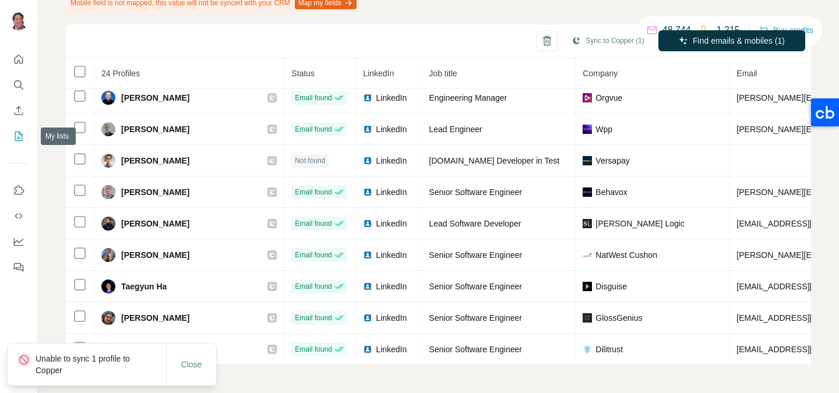
click at [20, 132] on icon "My lists" at bounding box center [19, 136] width 8 height 9
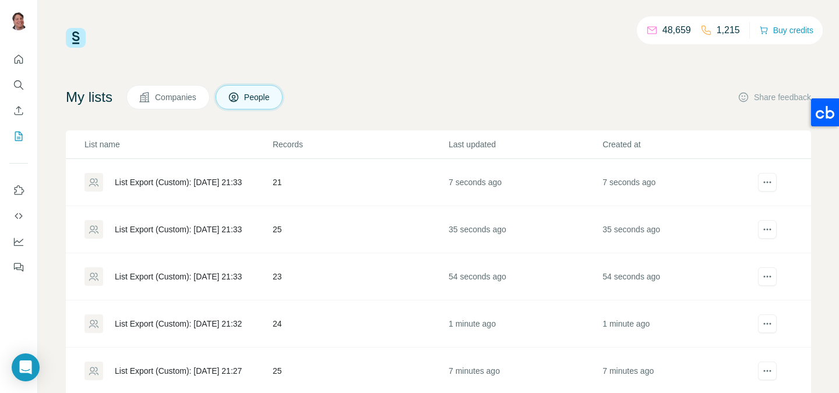
click at [403, 183] on td "21" at bounding box center [360, 182] width 176 height 47
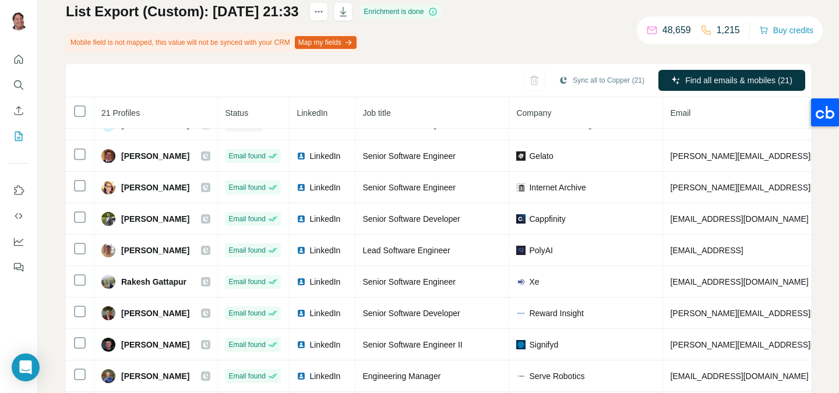
scroll to position [384, 0]
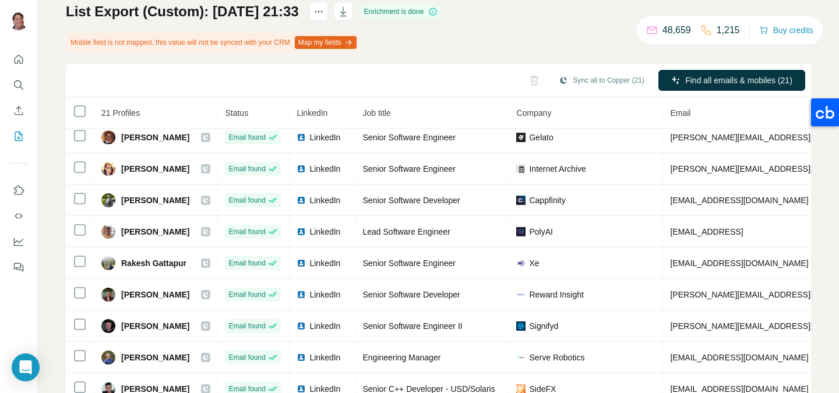
click at [21, 137] on icon "My lists" at bounding box center [19, 136] width 12 height 12
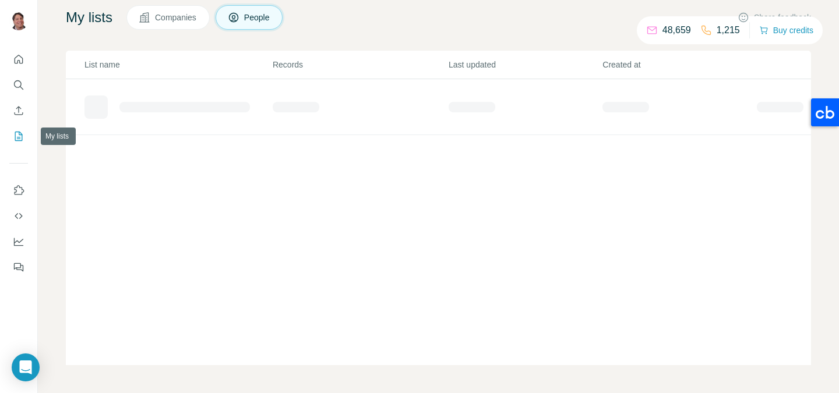
scroll to position [80, 0]
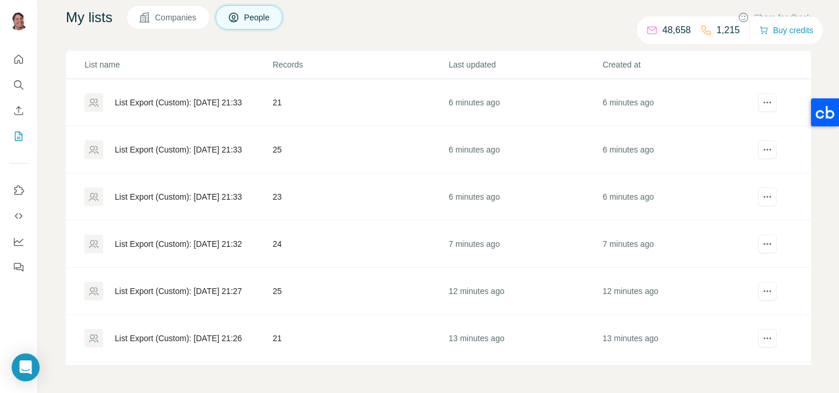
click at [312, 156] on td "25" at bounding box center [360, 149] width 176 height 47
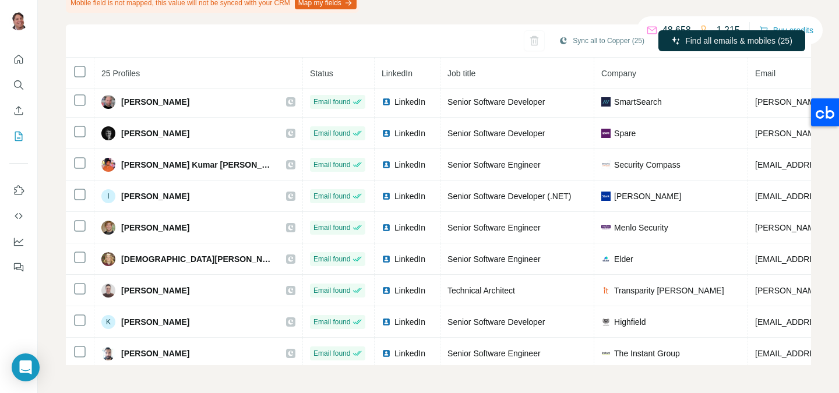
scroll to position [353, 0]
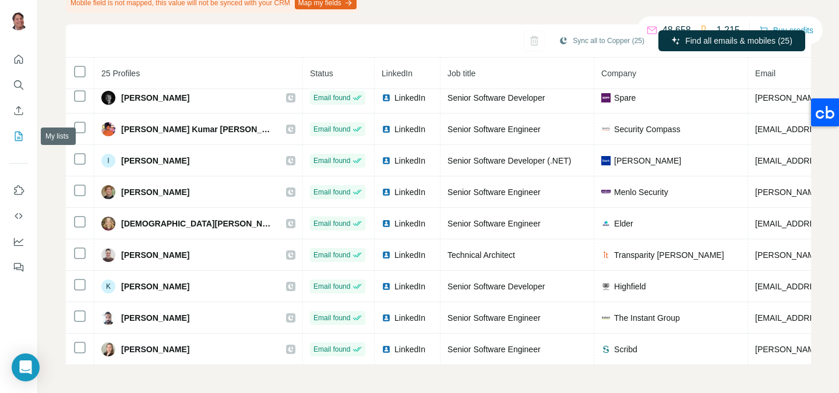
click at [24, 137] on button "My lists" at bounding box center [18, 136] width 19 height 21
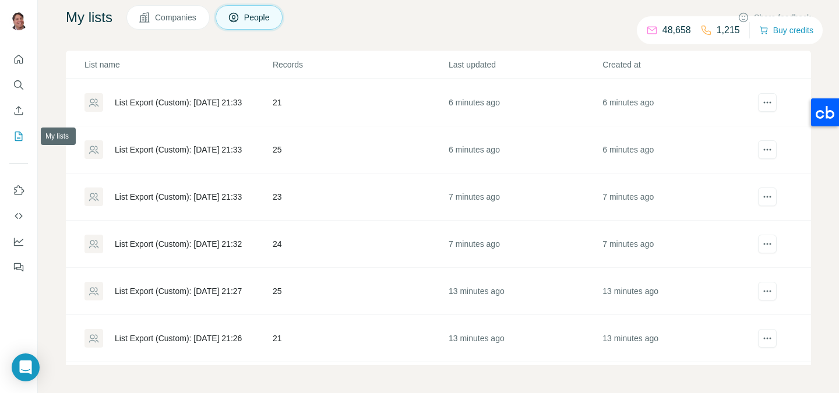
scroll to position [80, 0]
click at [350, 200] on td "23" at bounding box center [360, 197] width 176 height 47
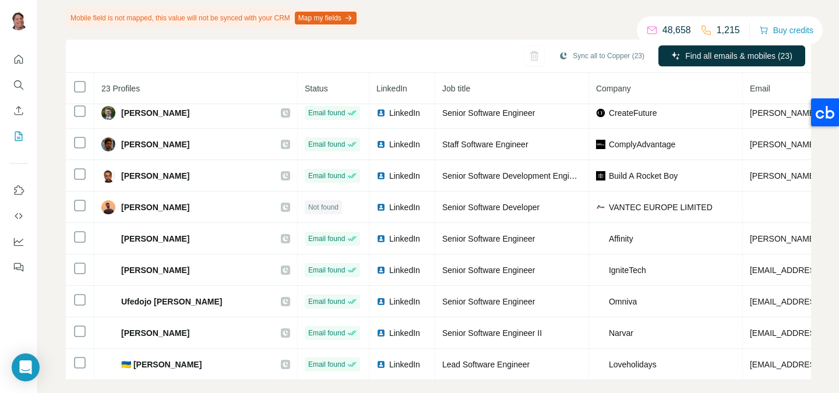
scroll to position [122, 0]
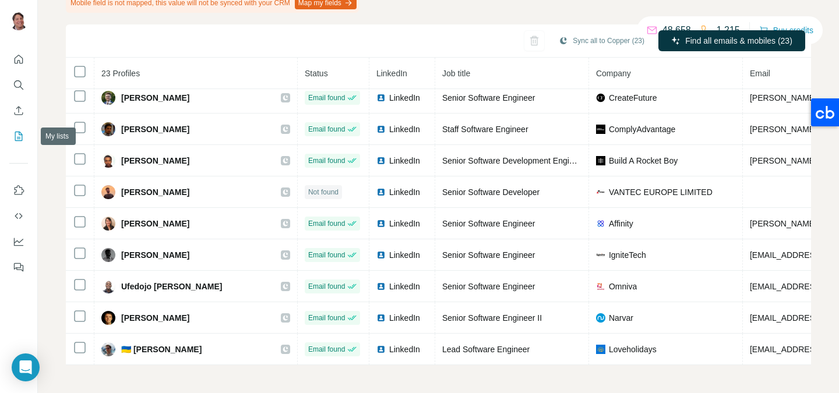
click at [17, 142] on button "My lists" at bounding box center [18, 136] width 19 height 21
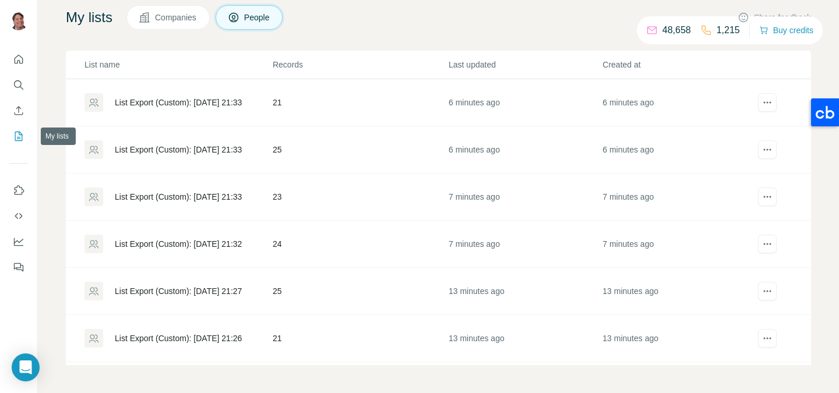
scroll to position [80, 0]
click at [324, 243] on td "24" at bounding box center [360, 244] width 176 height 47
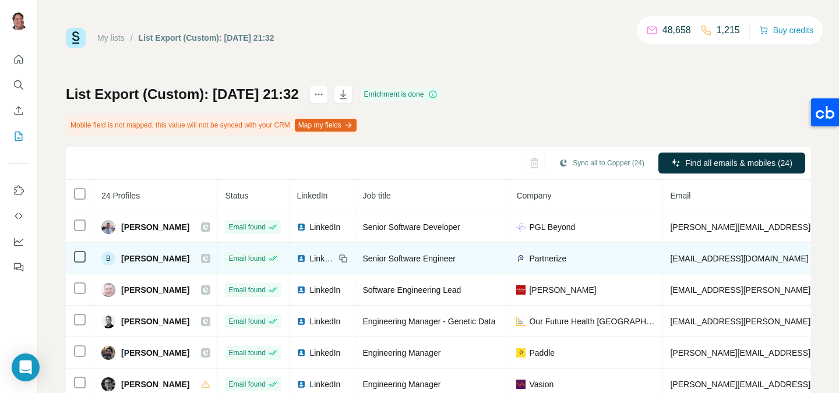
scroll to position [38, 0]
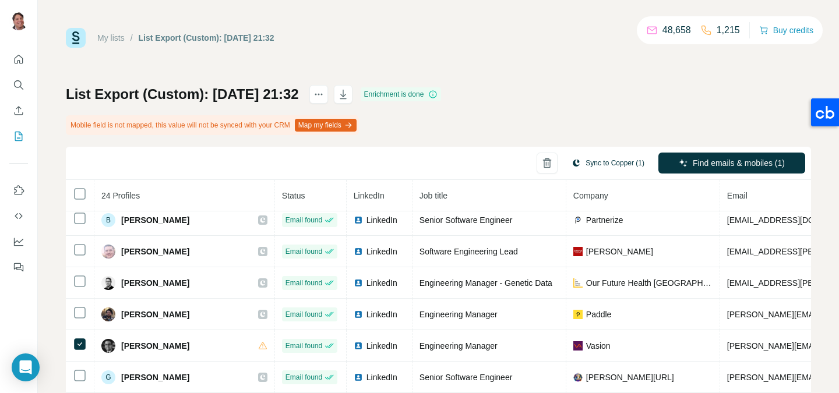
click at [599, 165] on button "Sync to Copper (1)" at bounding box center [607, 162] width 89 height 17
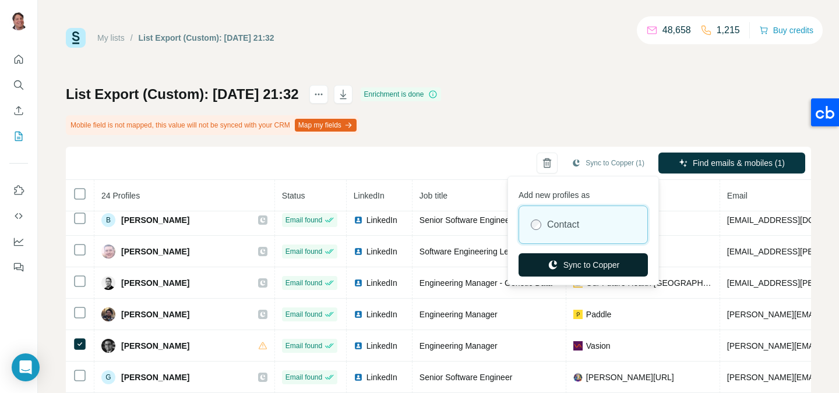
click at [571, 261] on button "Sync to Copper" at bounding box center [582, 264] width 129 height 23
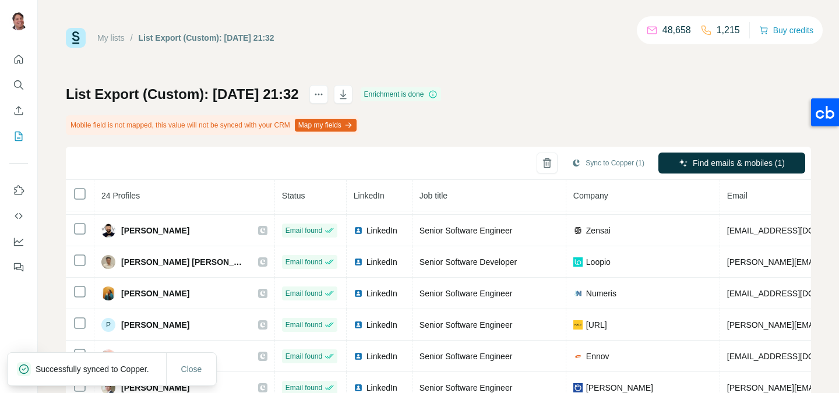
scroll to position [479, 0]
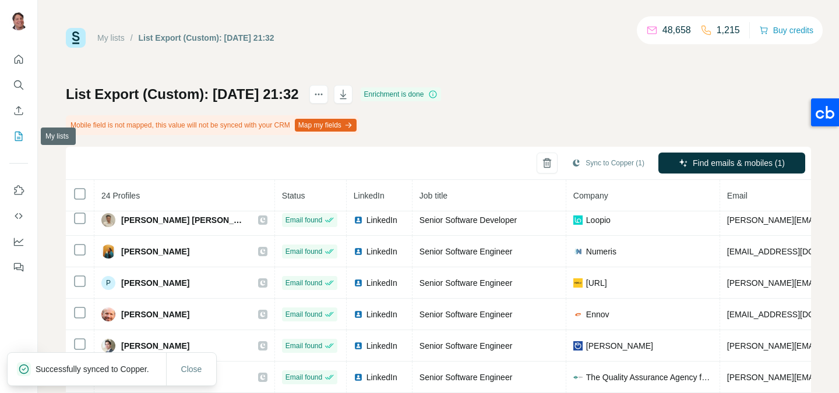
click at [24, 136] on icon "My lists" at bounding box center [19, 136] width 12 height 12
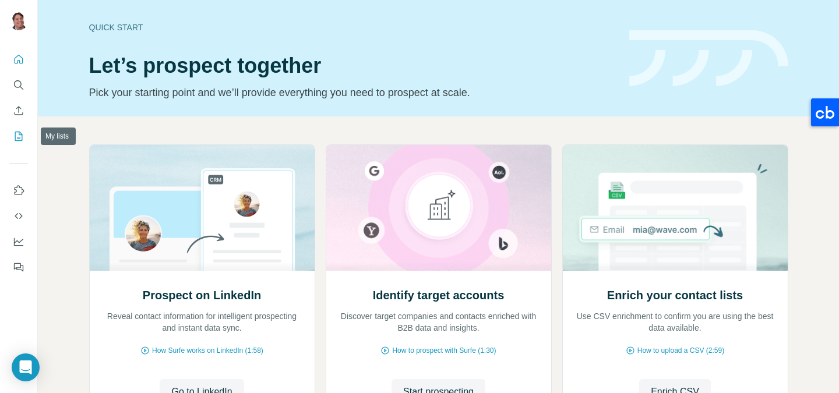
click at [21, 144] on button "My lists" at bounding box center [18, 136] width 19 height 21
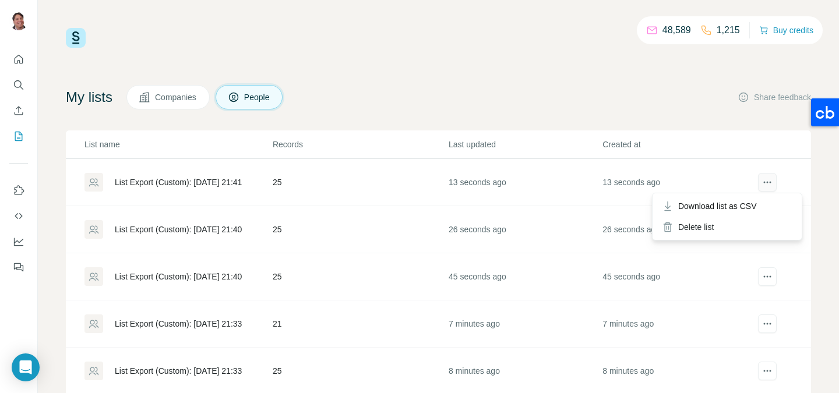
click at [768, 186] on icon "actions" at bounding box center [767, 183] width 12 height 12
click at [361, 190] on td "25" at bounding box center [360, 182] width 176 height 47
click at [311, 217] on td "25" at bounding box center [360, 229] width 176 height 47
click at [768, 179] on icon "actions" at bounding box center [767, 183] width 12 height 12
click at [732, 230] on div "Delete list" at bounding box center [727, 227] width 144 height 21
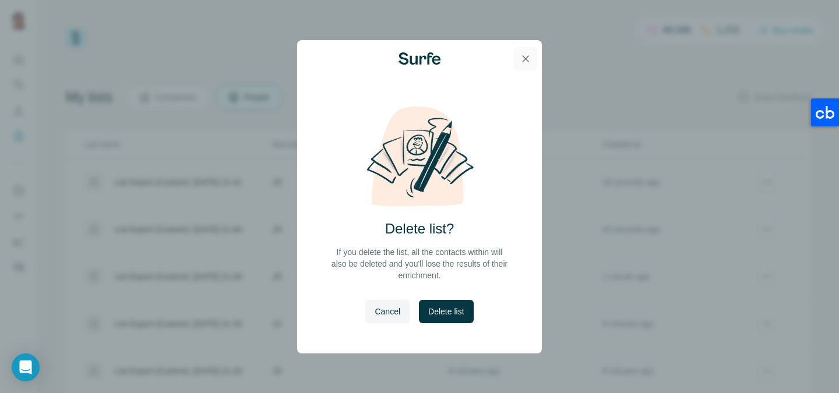
click at [525, 55] on icon "button" at bounding box center [526, 59] width 12 height 12
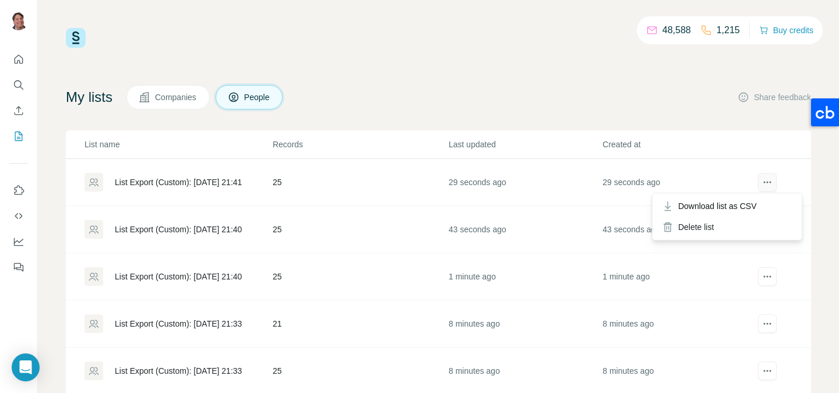
click at [771, 183] on icon "actions" at bounding box center [767, 183] width 12 height 12
click at [756, 227] on div "Delete list" at bounding box center [727, 227] width 144 height 21
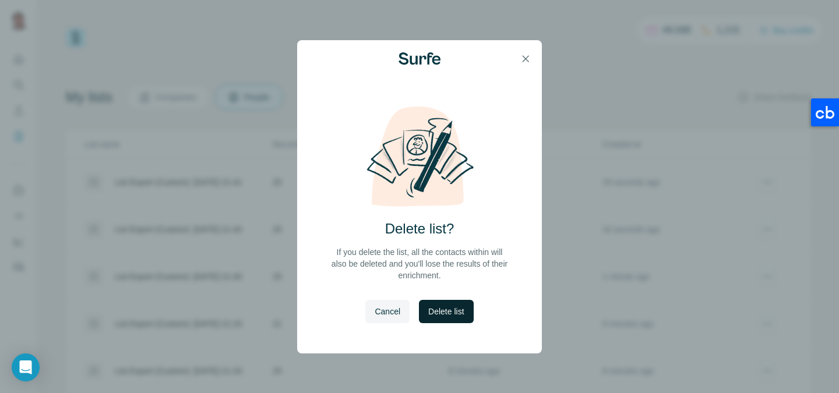
click at [437, 316] on span "Delete list" at bounding box center [446, 312] width 36 height 12
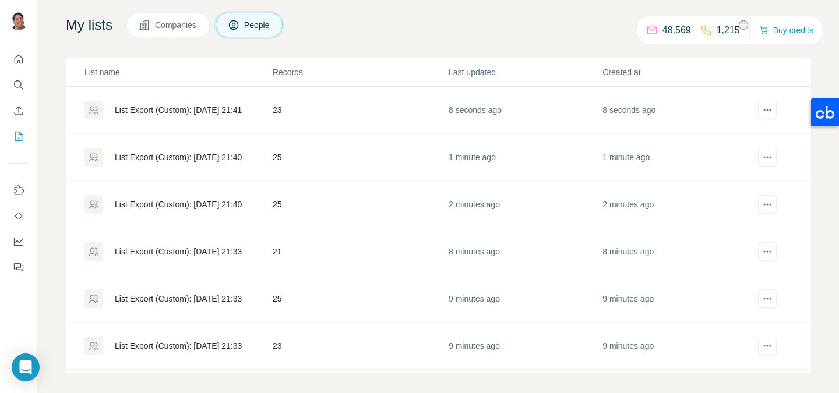
scroll to position [76, 0]
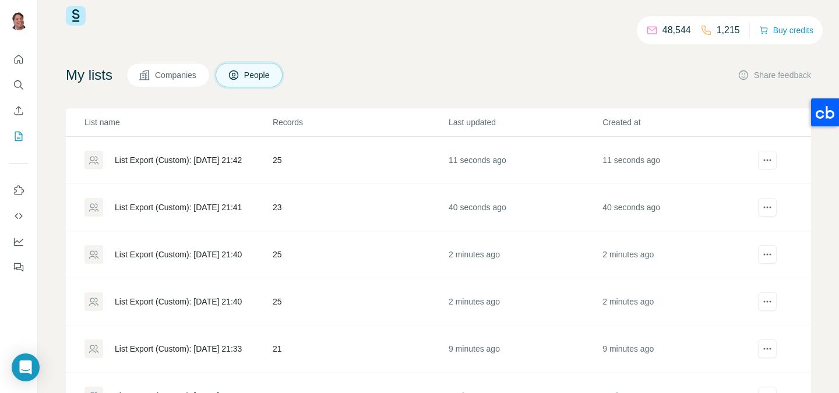
scroll to position [24, 0]
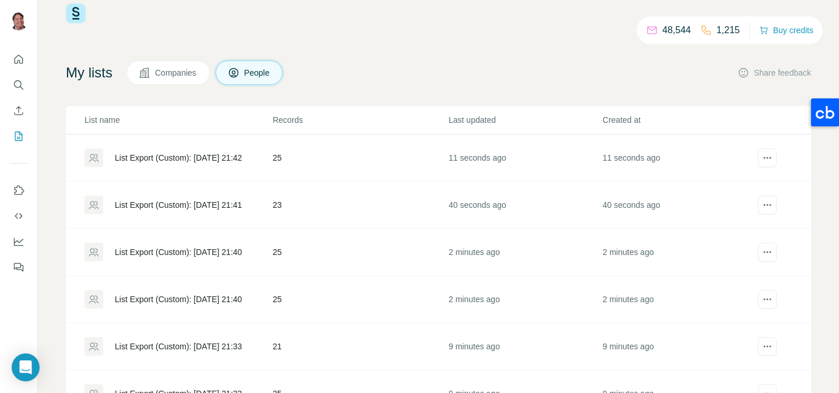
click at [199, 151] on div "List Export (Custom): [DATE] 21:42" at bounding box center [177, 158] width 187 height 19
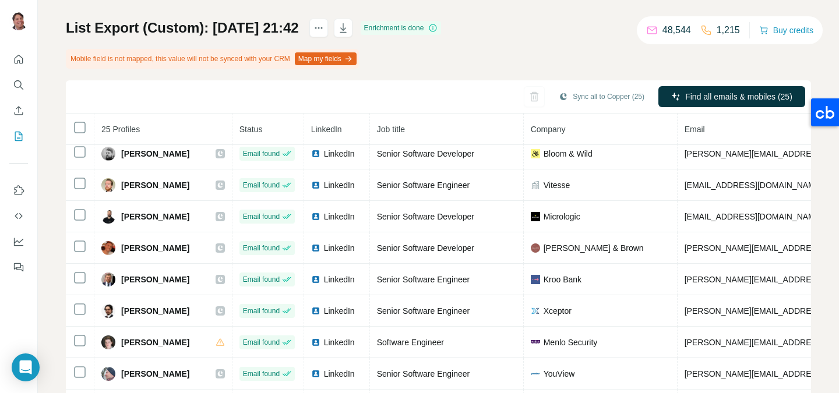
scroll to position [91, 0]
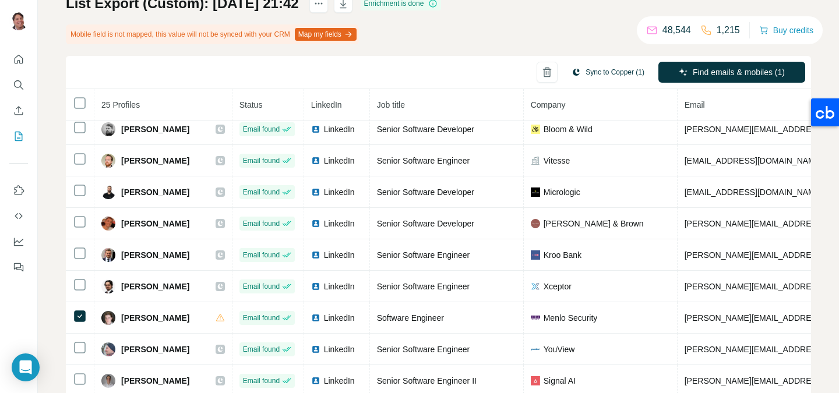
click at [588, 74] on button "Sync to Copper (1)" at bounding box center [607, 71] width 89 height 17
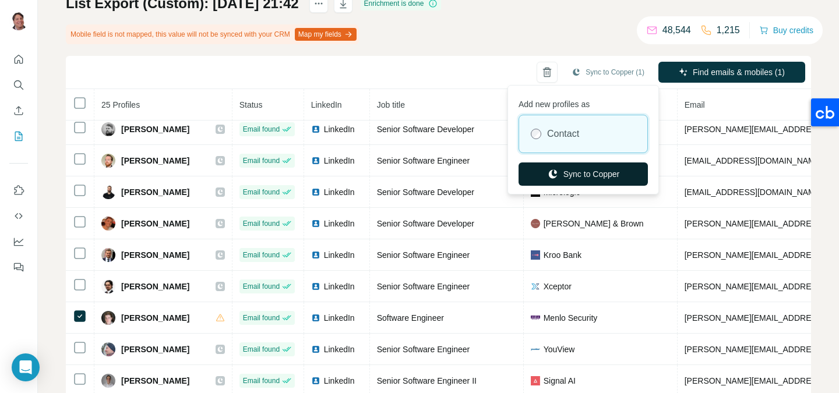
click at [584, 174] on button "Sync to Copper" at bounding box center [582, 174] width 129 height 23
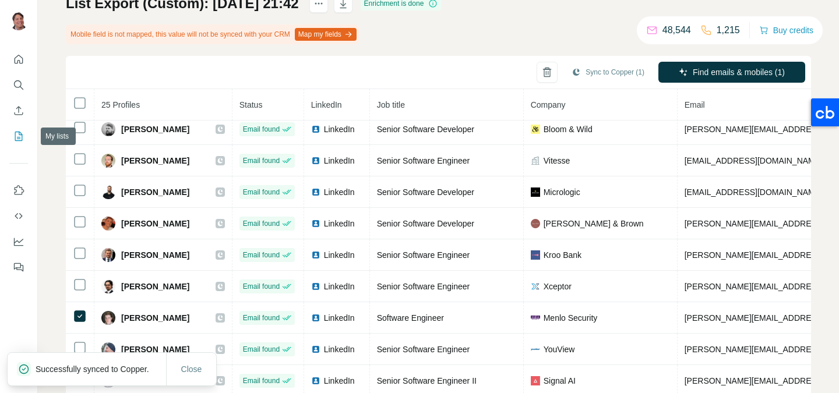
click at [21, 135] on icon "My lists" at bounding box center [20, 136] width 6 height 8
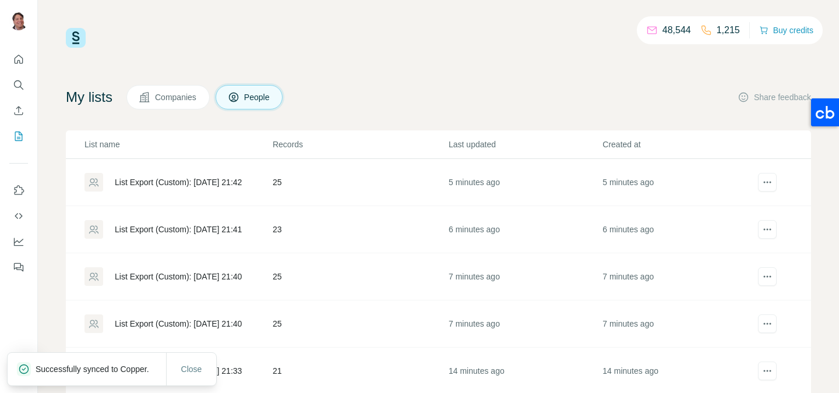
click at [352, 225] on td "23" at bounding box center [360, 229] width 176 height 47
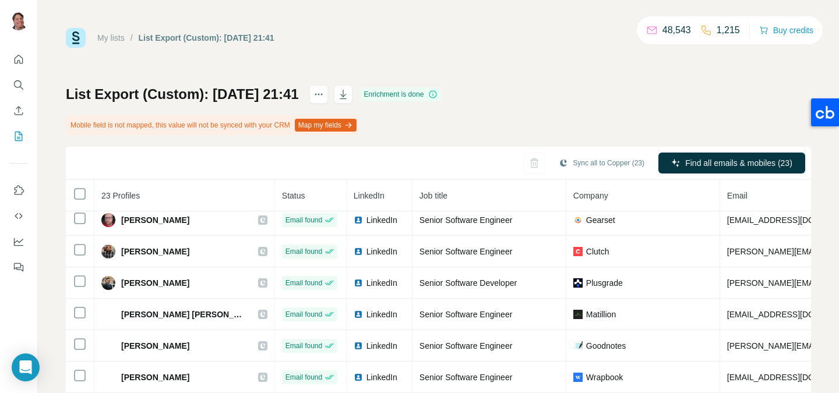
scroll to position [122, 0]
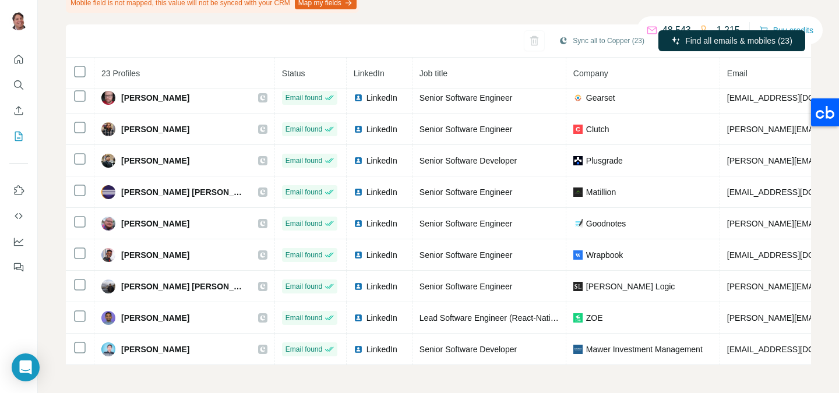
click at [32, 137] on div at bounding box center [18, 160] width 37 height 236
click at [20, 137] on icon "My lists" at bounding box center [20, 136] width 6 height 8
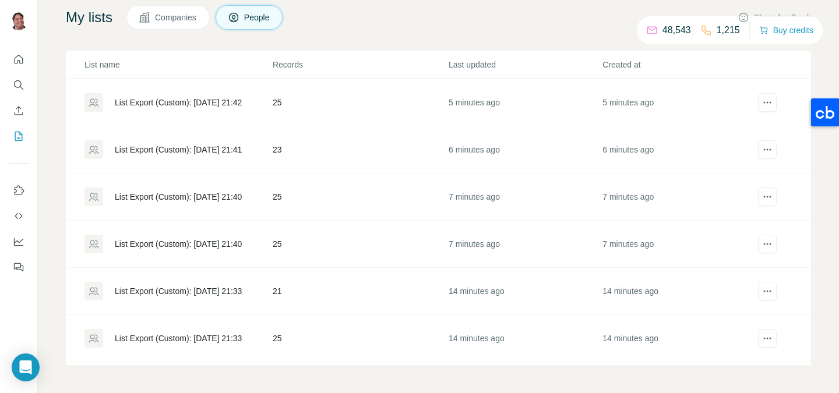
click at [335, 202] on td "25" at bounding box center [360, 197] width 176 height 47
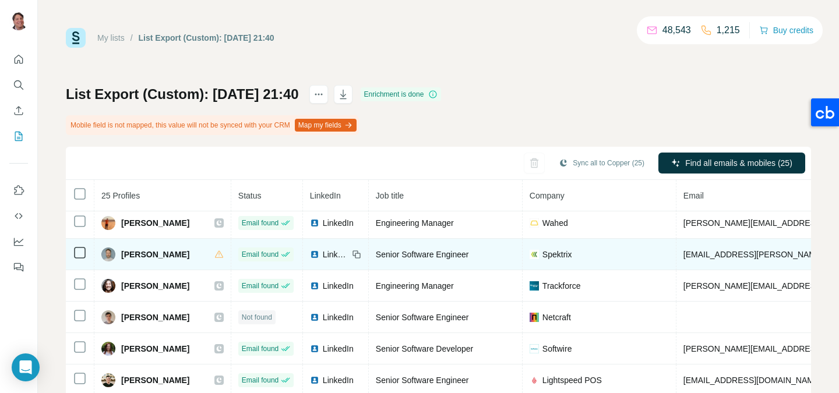
scroll to position [99, 0]
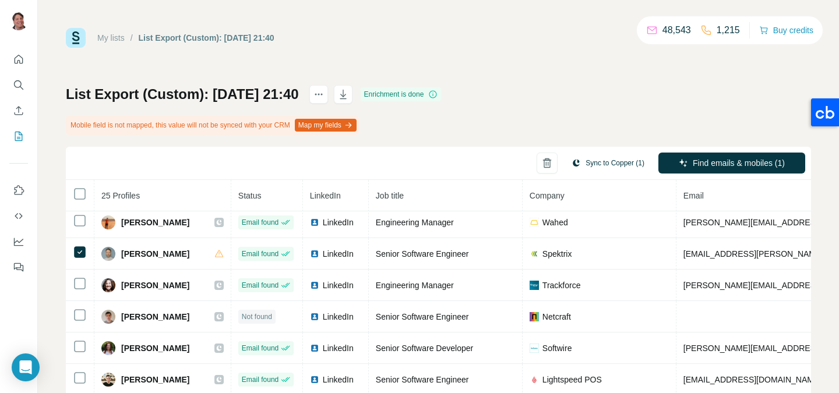
click at [612, 160] on button "Sync to Copper (1)" at bounding box center [607, 162] width 89 height 17
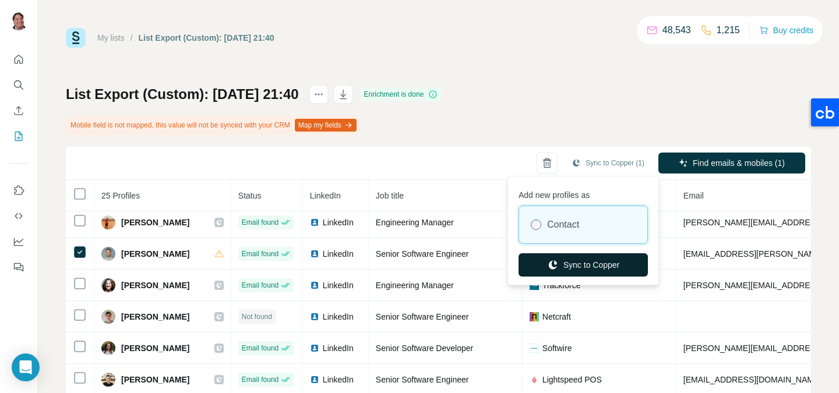
click at [590, 262] on button "Sync to Copper" at bounding box center [582, 264] width 129 height 23
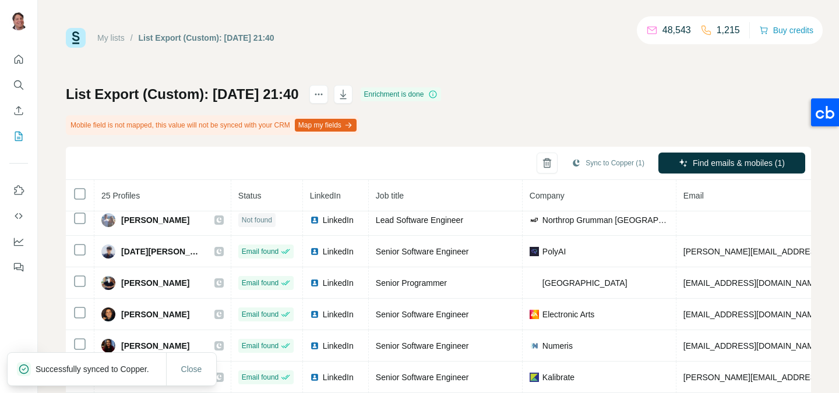
scroll to position [122, 0]
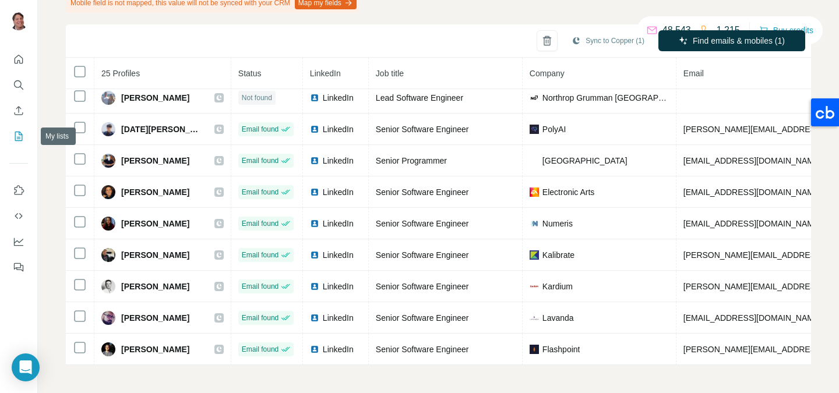
click at [22, 139] on icon "My lists" at bounding box center [19, 136] width 8 height 9
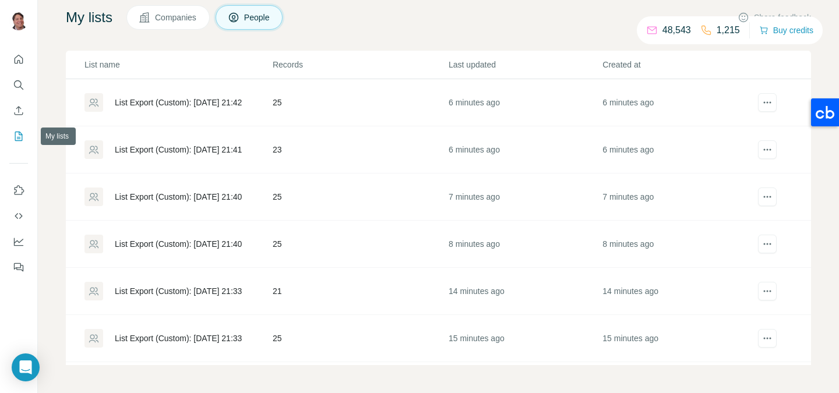
scroll to position [80, 0]
click at [338, 248] on td "25" at bounding box center [360, 244] width 176 height 47
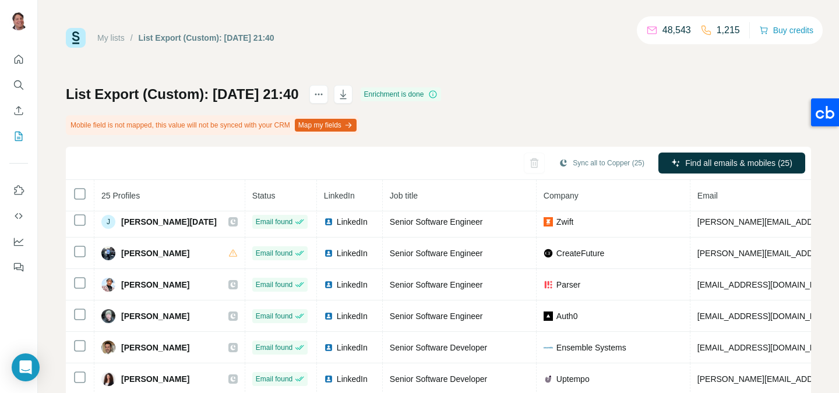
scroll to position [294, 0]
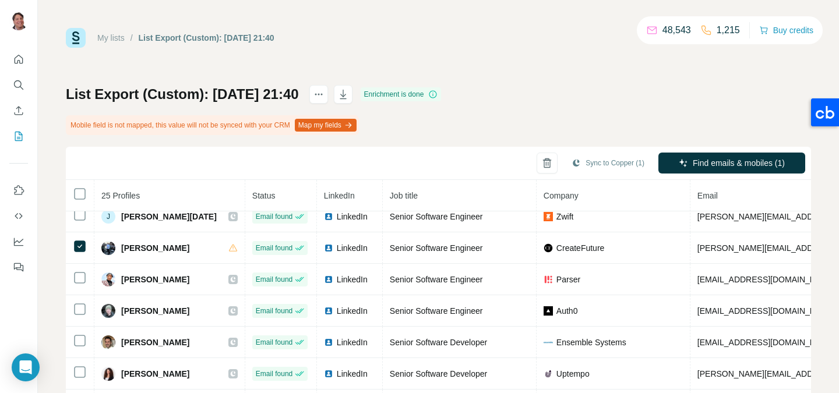
click at [594, 174] on div "Sync to Copper (1)" at bounding box center [607, 164] width 89 height 23
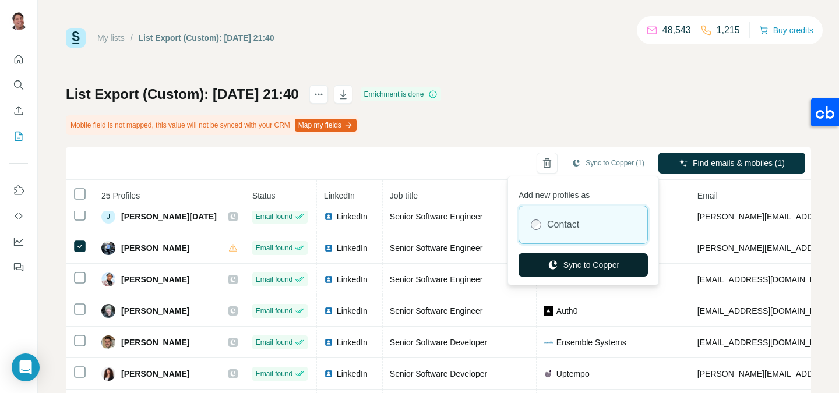
click at [564, 260] on button "Sync to Copper" at bounding box center [582, 264] width 129 height 23
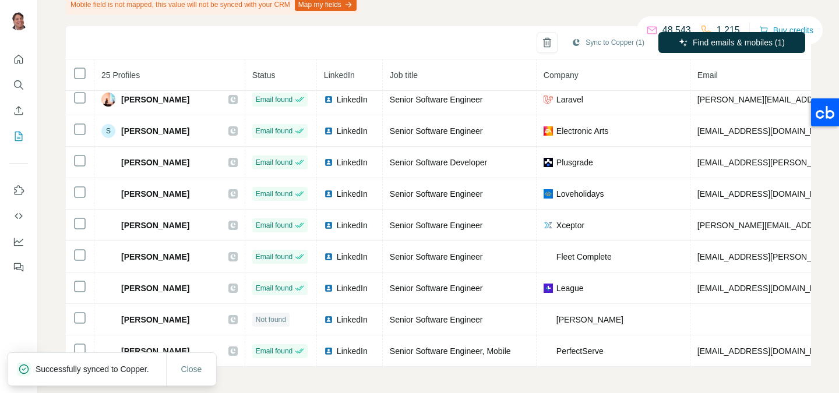
scroll to position [122, 0]
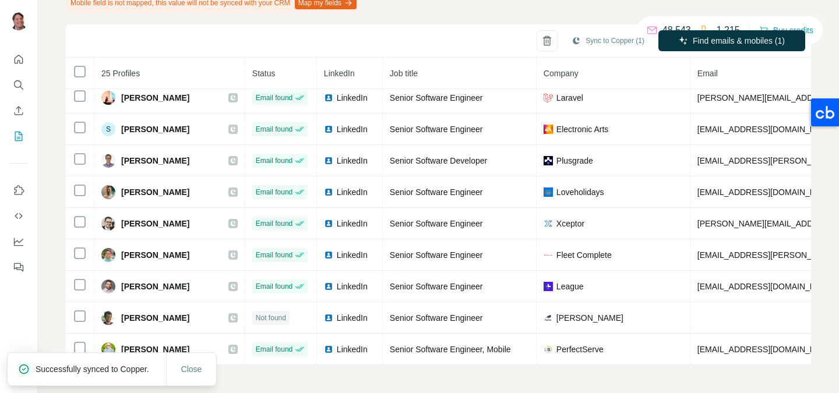
click at [22, 138] on icon "My lists" at bounding box center [19, 136] width 8 height 9
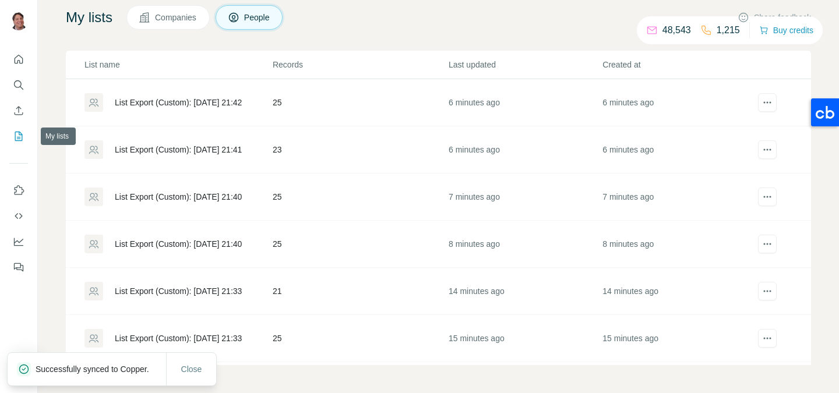
scroll to position [80, 0]
